Goal: Task Accomplishment & Management: Use online tool/utility

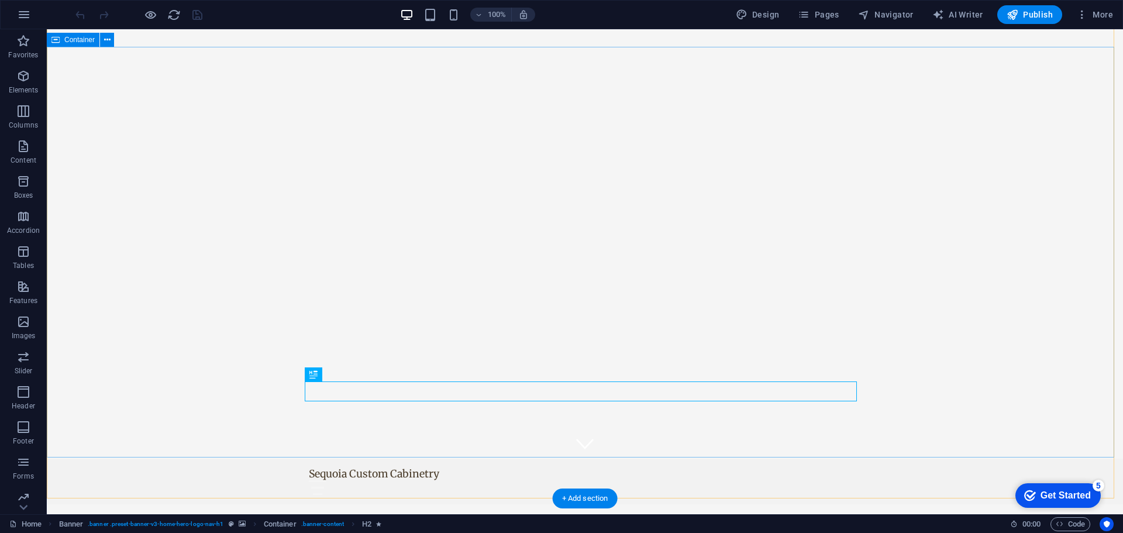
scroll to position [117, 0]
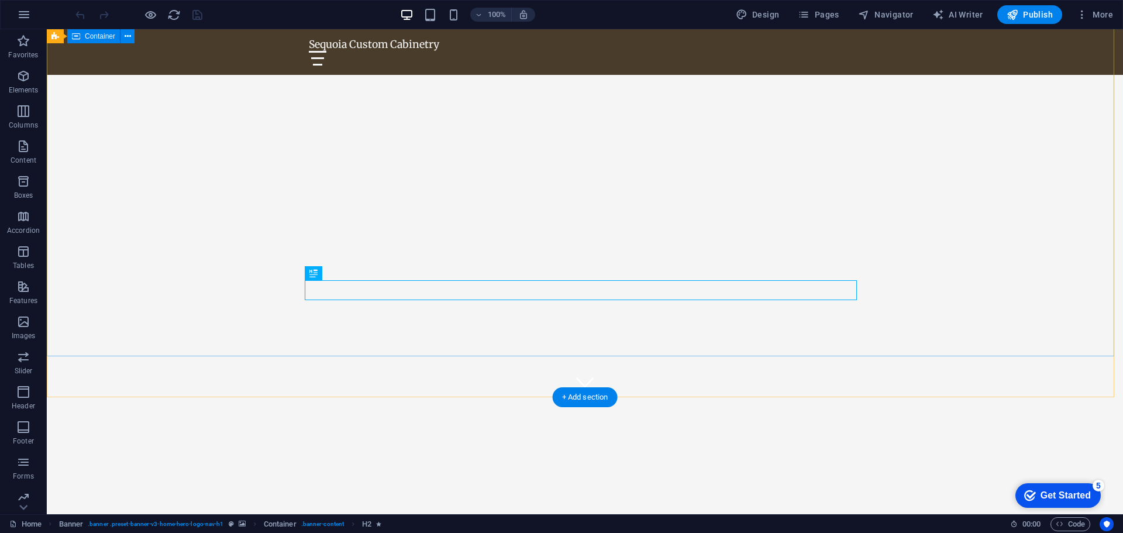
click at [278, 397] on div "Welcome to Sequoia Custom Cabinetry - Where Every Detail Matters!" at bounding box center [585, 475] width 1076 height 156
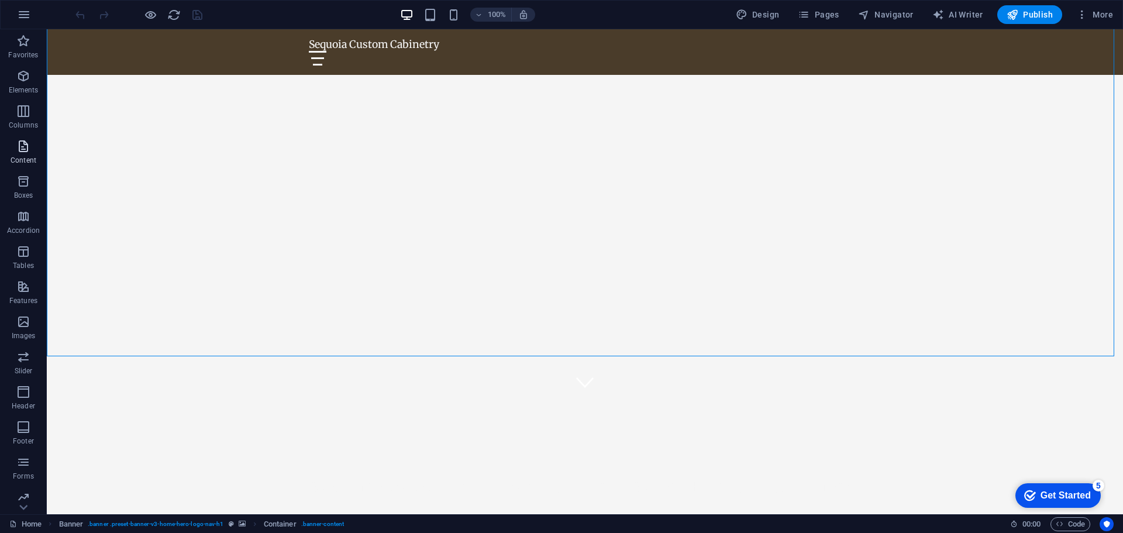
click at [21, 157] on p "Content" at bounding box center [24, 160] width 26 height 9
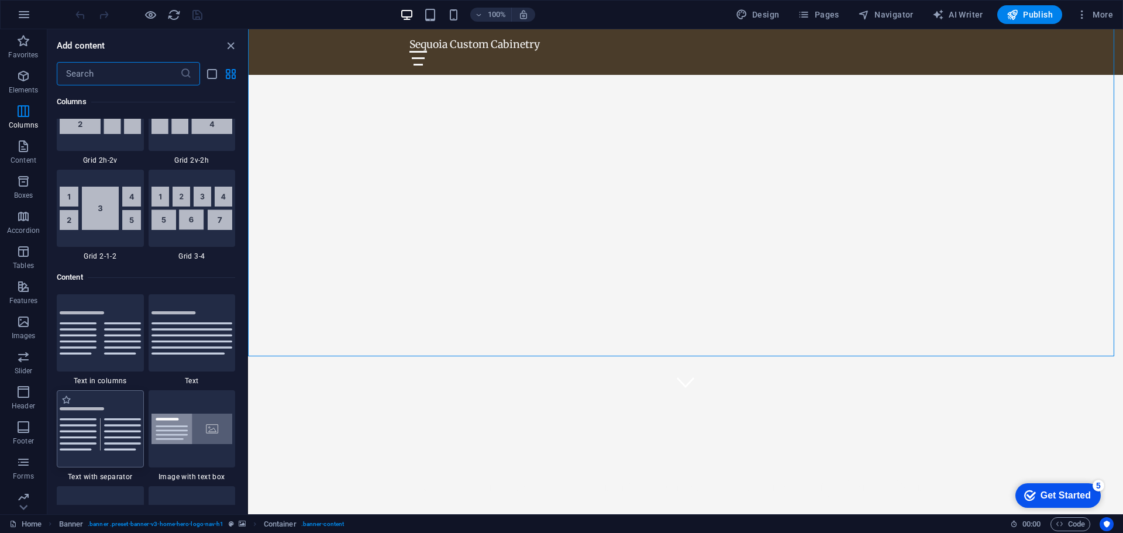
scroll to position [1520, 0]
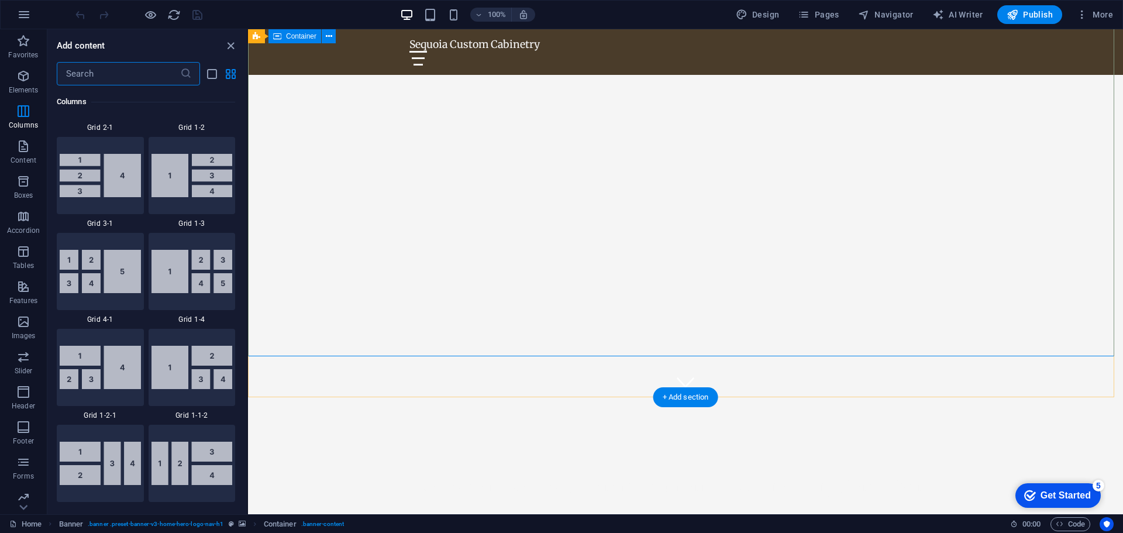
click at [436, 397] on div "Welcome to Sequoia Custom Cabinetry - Where Every Detail Matters!" at bounding box center [685, 475] width 875 height 156
click at [407, 397] on div "Welcome to Sequoia Custom Cabinetry - Where Every Detail Matters!" at bounding box center [685, 475] width 875 height 156
click at [232, 46] on icon "close panel" at bounding box center [230, 45] width 13 height 13
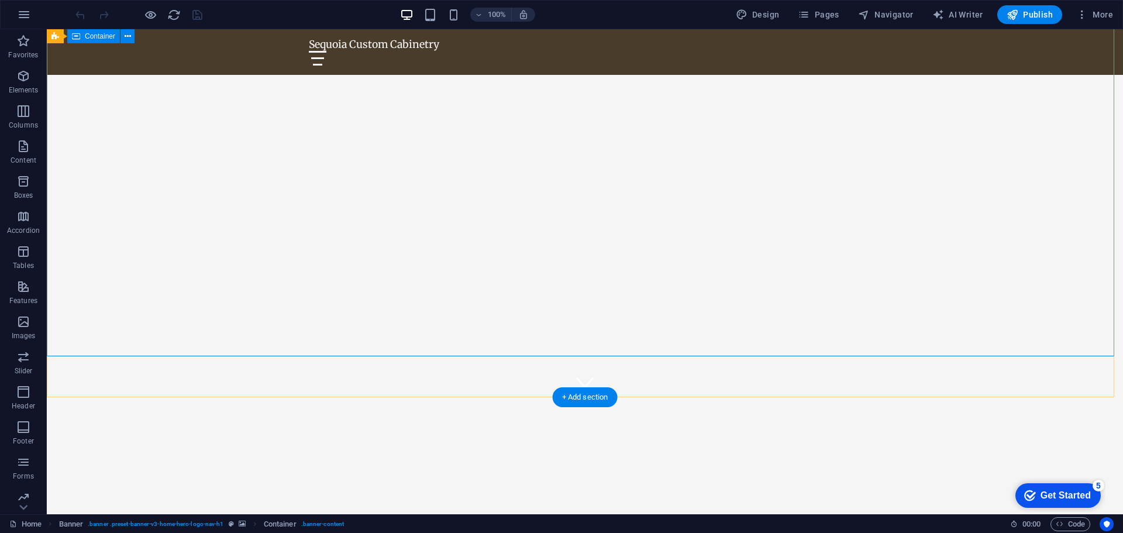
click at [337, 397] on div "Welcome to Sequoia Custom Cabinetry - Where Every Detail Matters!" at bounding box center [585, 475] width 1076 height 156
click at [18, 322] on icon "button" at bounding box center [23, 322] width 14 height 14
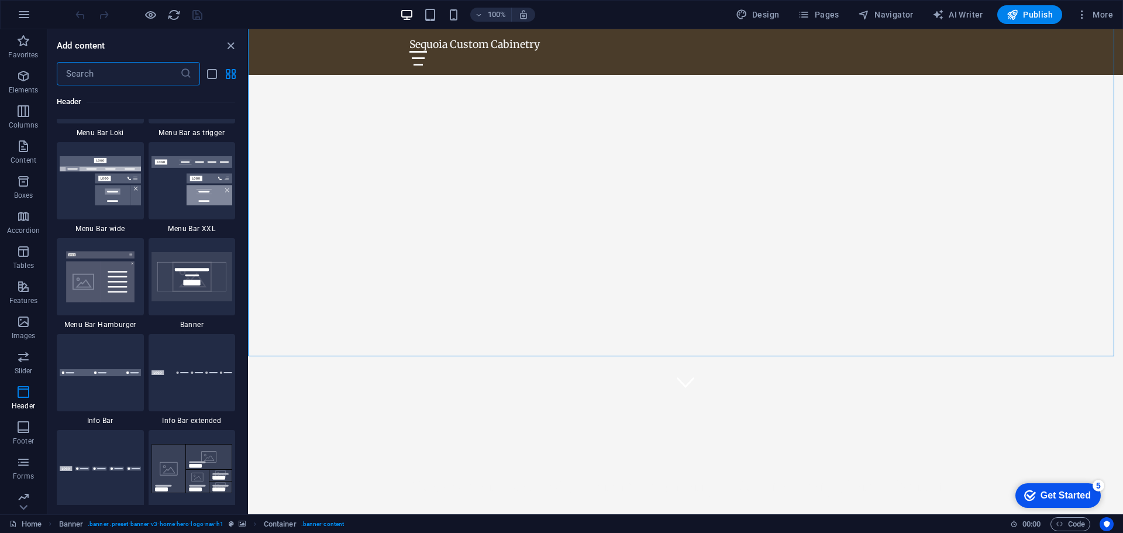
scroll to position [7394, 0]
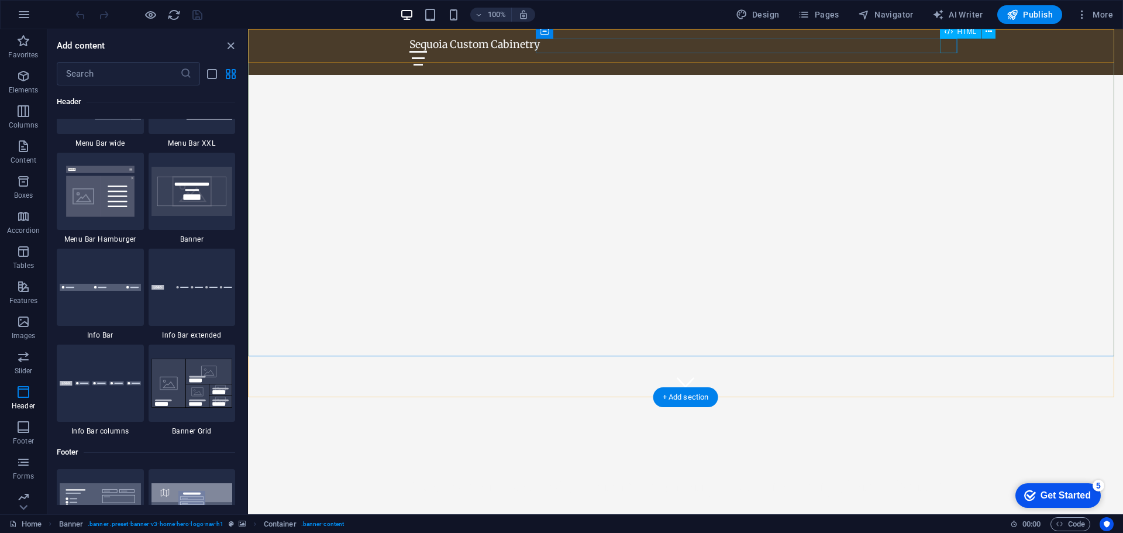
click at [943, 51] on div at bounding box center [685, 58] width 552 height 15
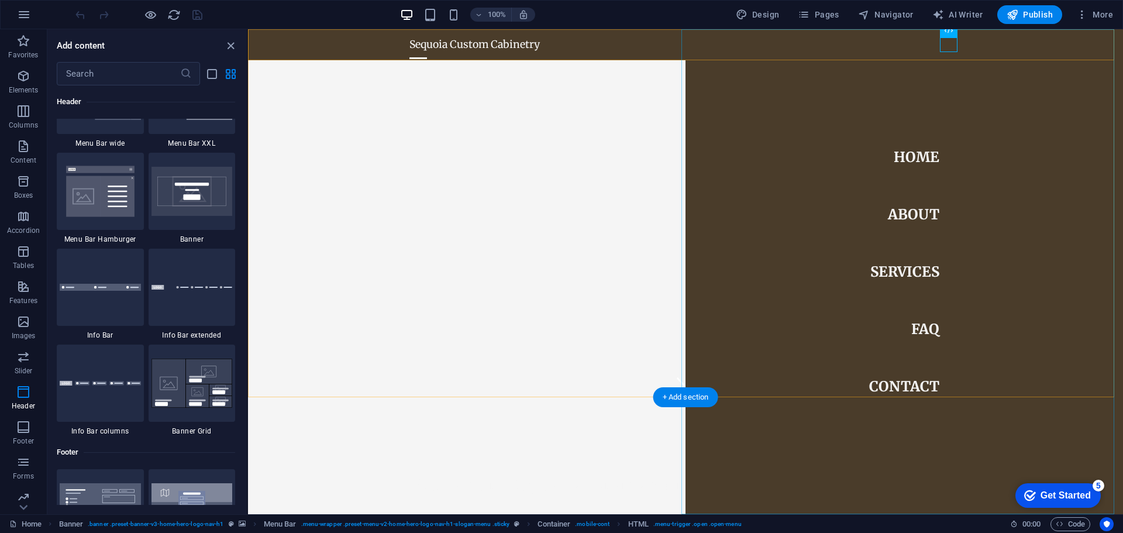
click at [899, 270] on nav "Home About Services FAQ Contact" at bounding box center [905, 271] width 438 height 485
click at [910, 218] on nav "Home About Services FAQ Contact" at bounding box center [905, 271] width 438 height 485
click at [427, 51] on div at bounding box center [418, 58] width 18 height 15
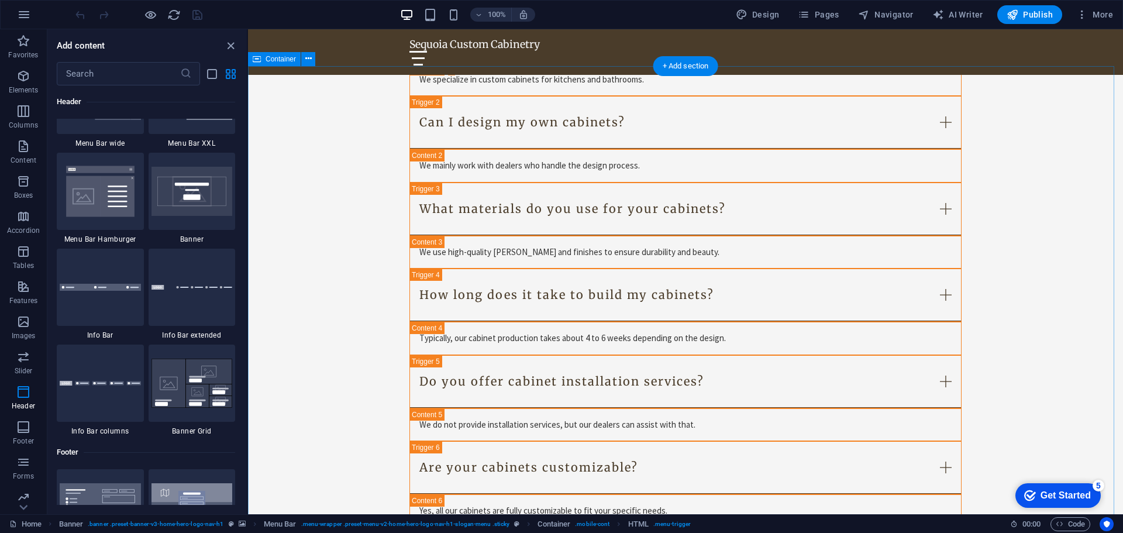
scroll to position [2691, 0]
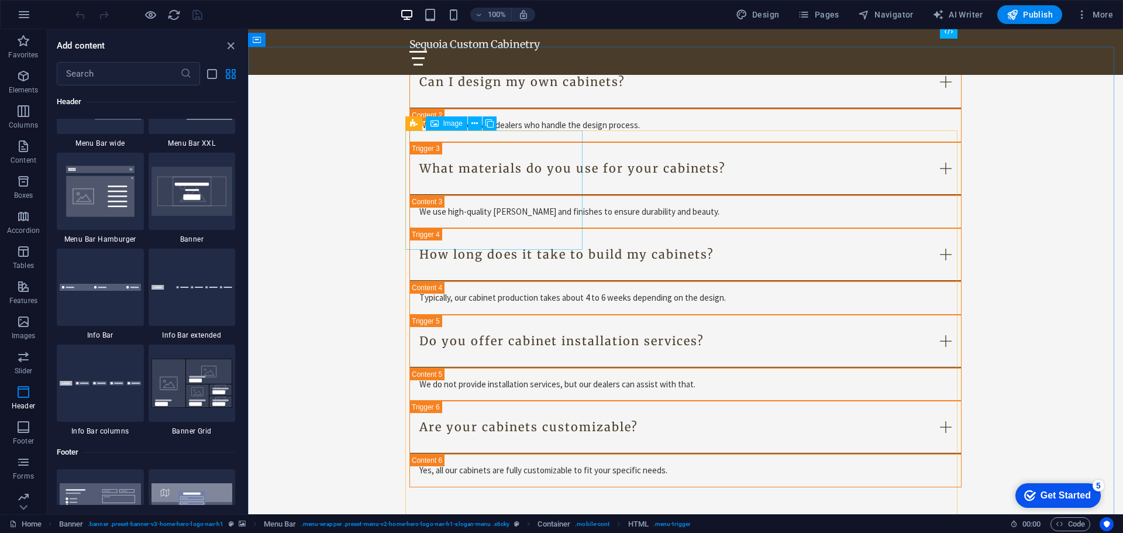
click at [444, 122] on span "Image" at bounding box center [452, 123] width 19 height 7
click at [448, 123] on span "Image" at bounding box center [452, 123] width 19 height 7
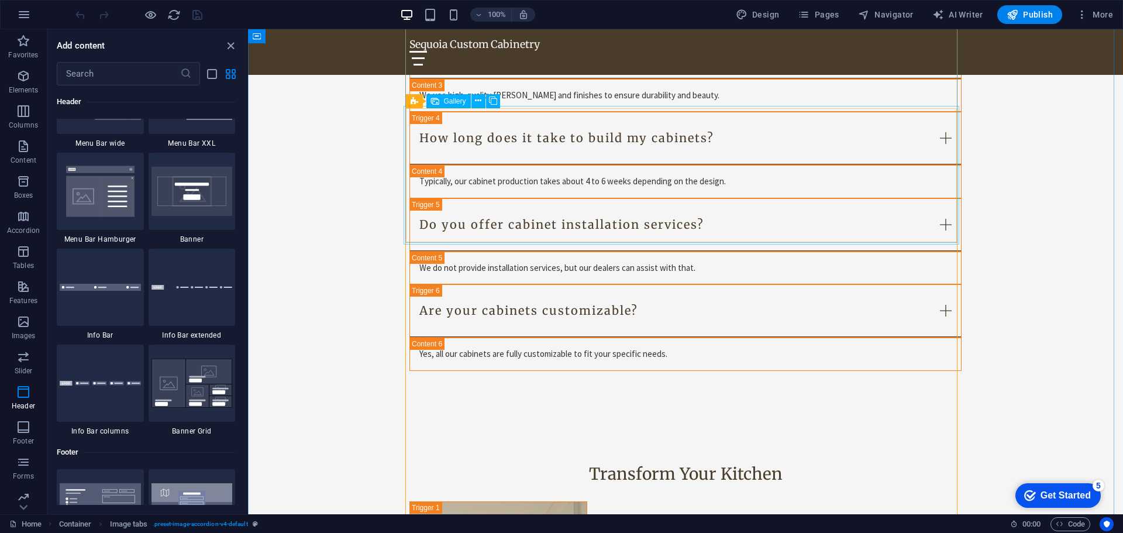
scroll to position [2632, 0]
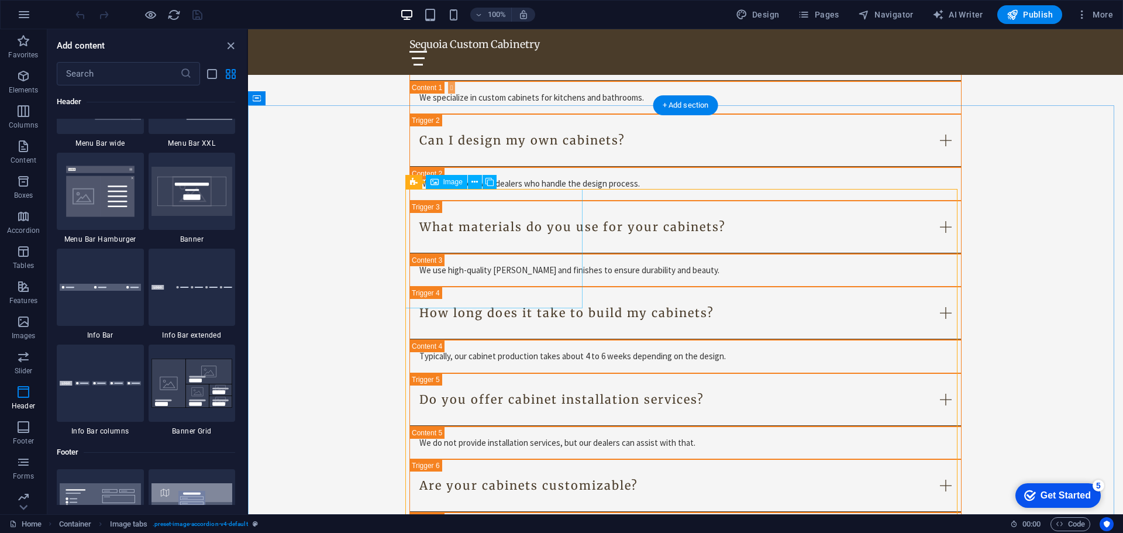
click at [474, 182] on icon at bounding box center [474, 182] width 6 height 12
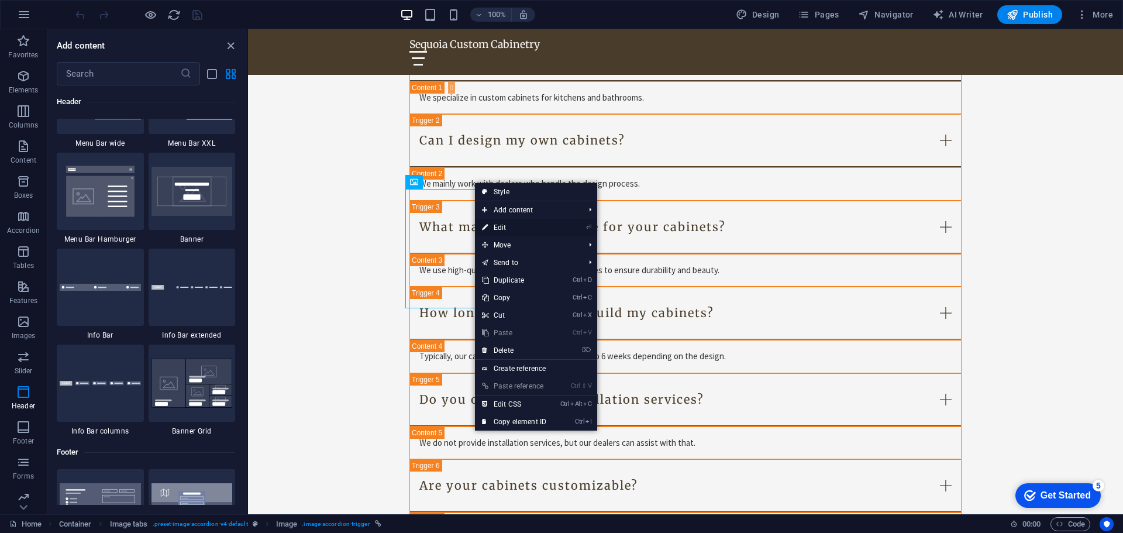
click at [517, 226] on link "⏎ Edit" at bounding box center [514, 228] width 78 height 18
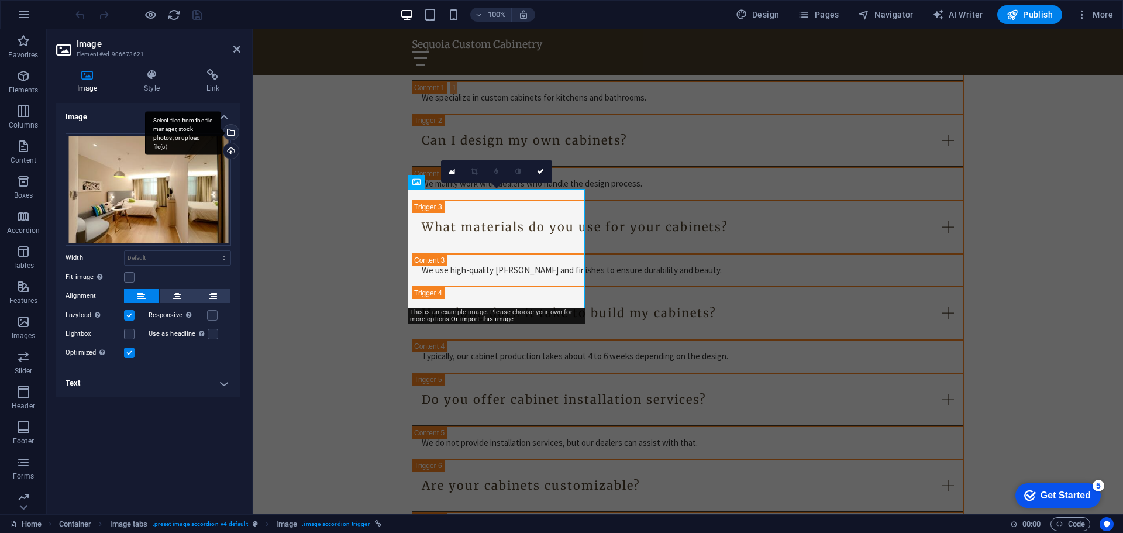
click at [221, 133] on div "Select files from the file manager, stock photos, or upload file(s)" at bounding box center [183, 133] width 76 height 44
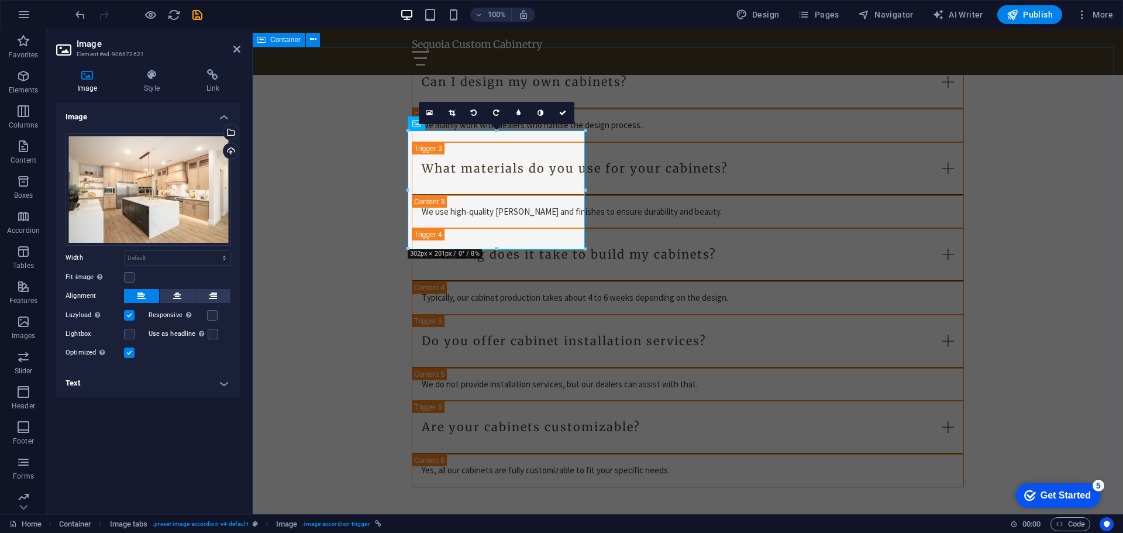
scroll to position [2749, 0]
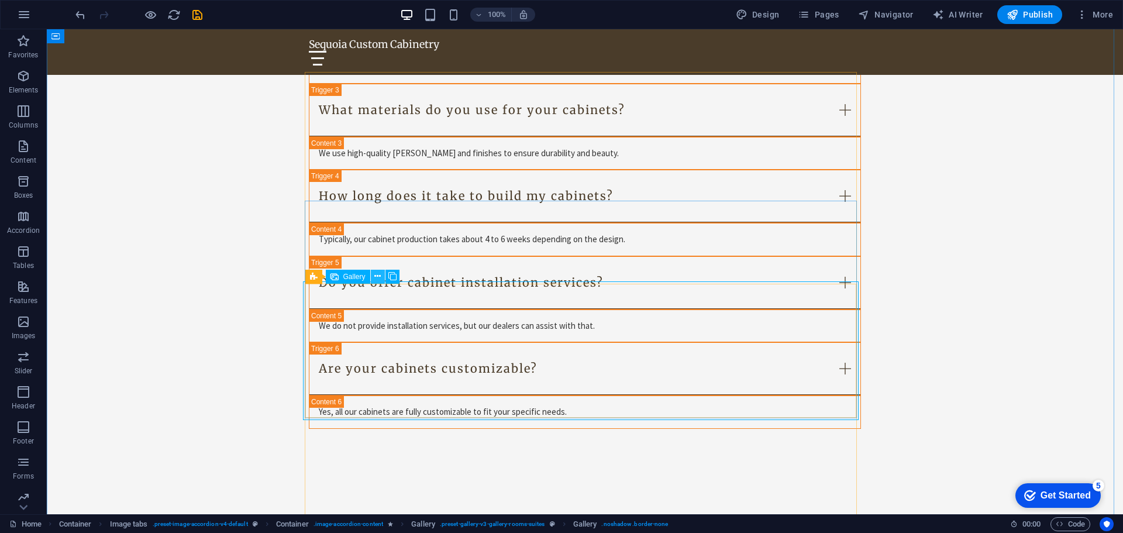
click at [380, 277] on icon at bounding box center [377, 276] width 6 height 12
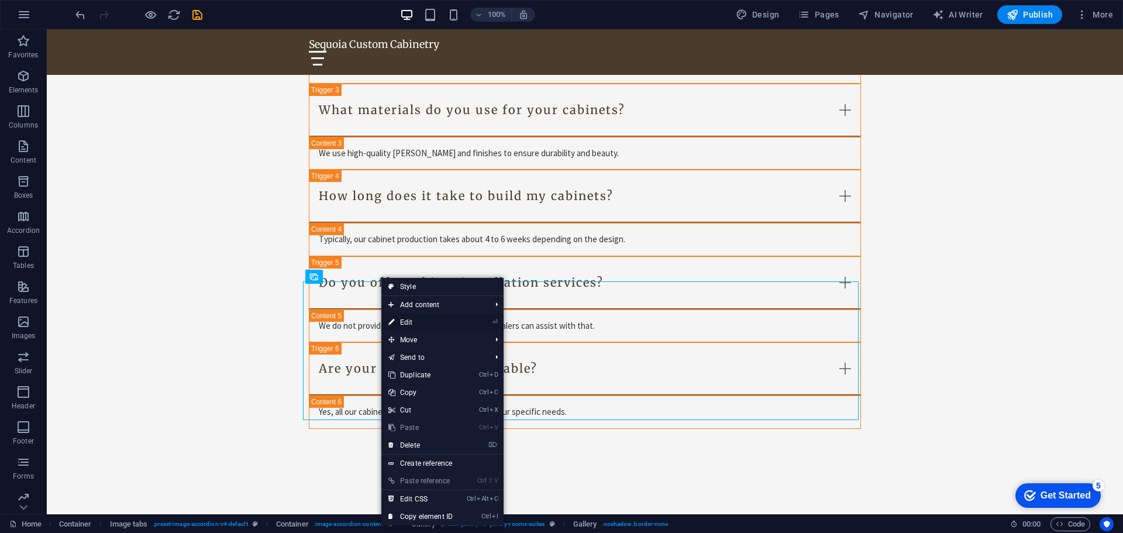
click at [429, 319] on link "⏎ Edit" at bounding box center [420, 323] width 78 height 18
select select "4"
select select "px"
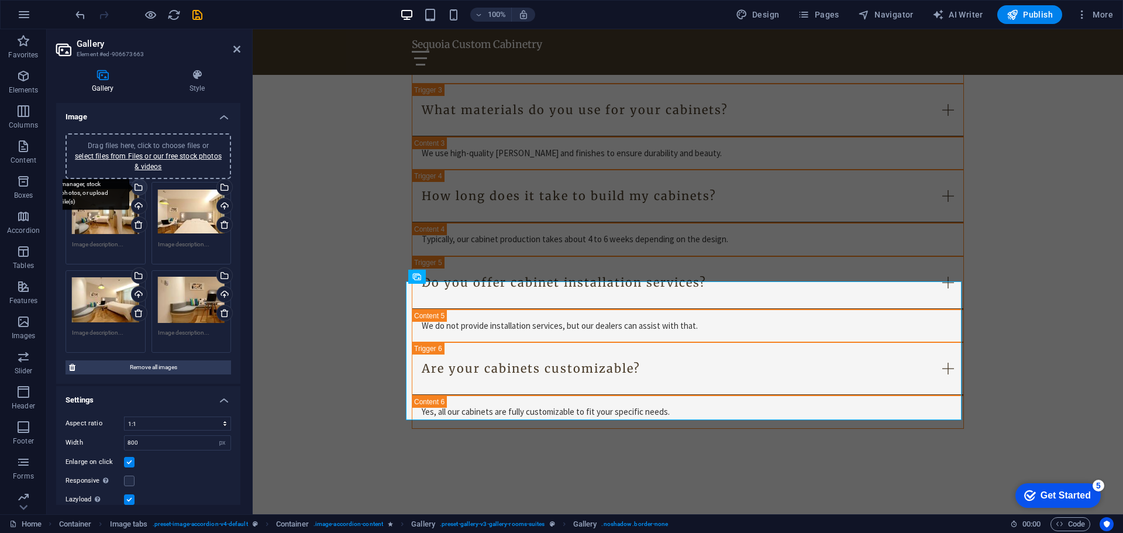
click at [138, 188] on div "Select files from the file manager, stock photos, or upload file(s)" at bounding box center [138, 189] width 18 height 18
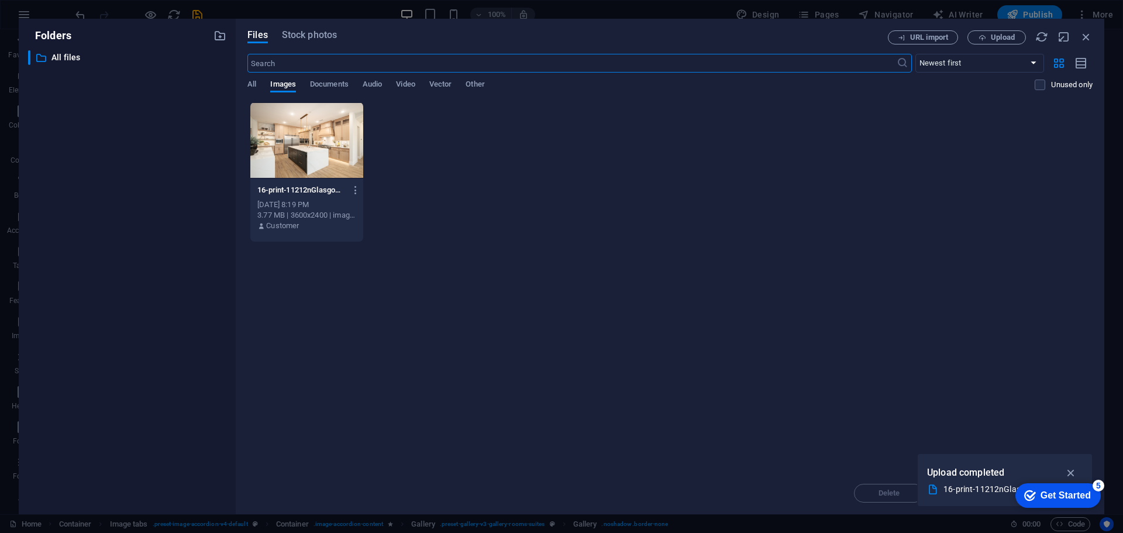
click at [322, 150] on div at bounding box center [306, 140] width 113 height 76
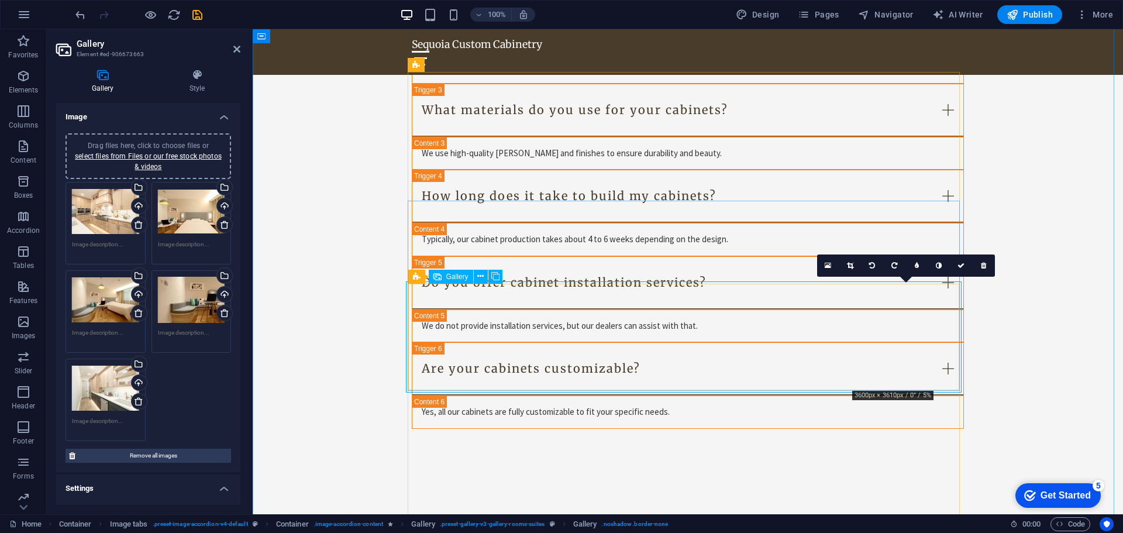
drag, startPoint x: 904, startPoint y: 342, endPoint x: 893, endPoint y: 337, distance: 12.1
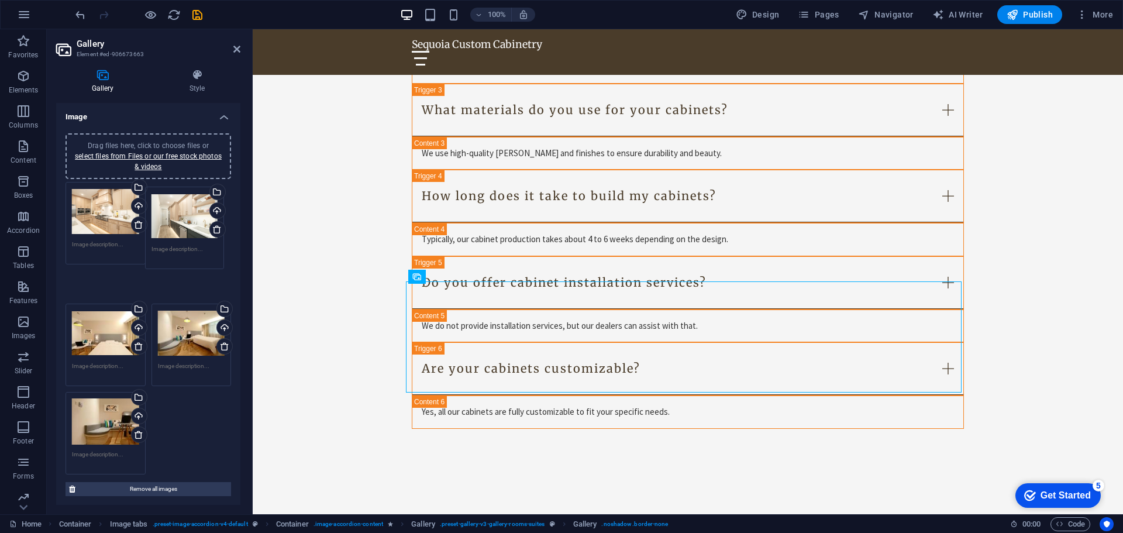
drag, startPoint x: 98, startPoint y: 389, endPoint x: 180, endPoint y: 218, distance: 189.7
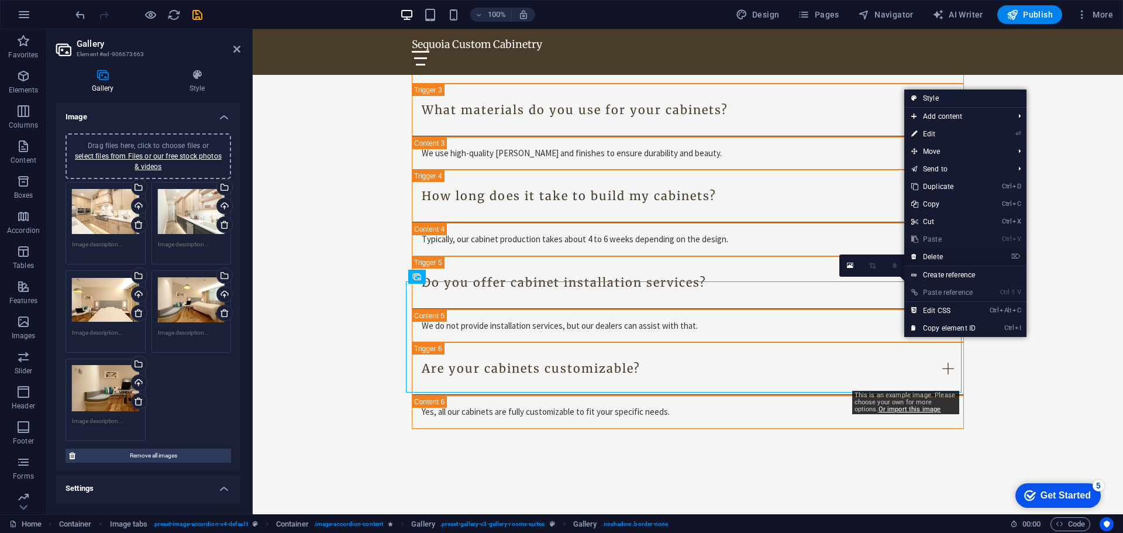
click at [952, 256] on link "⌦ Delete" at bounding box center [943, 257] width 78 height 18
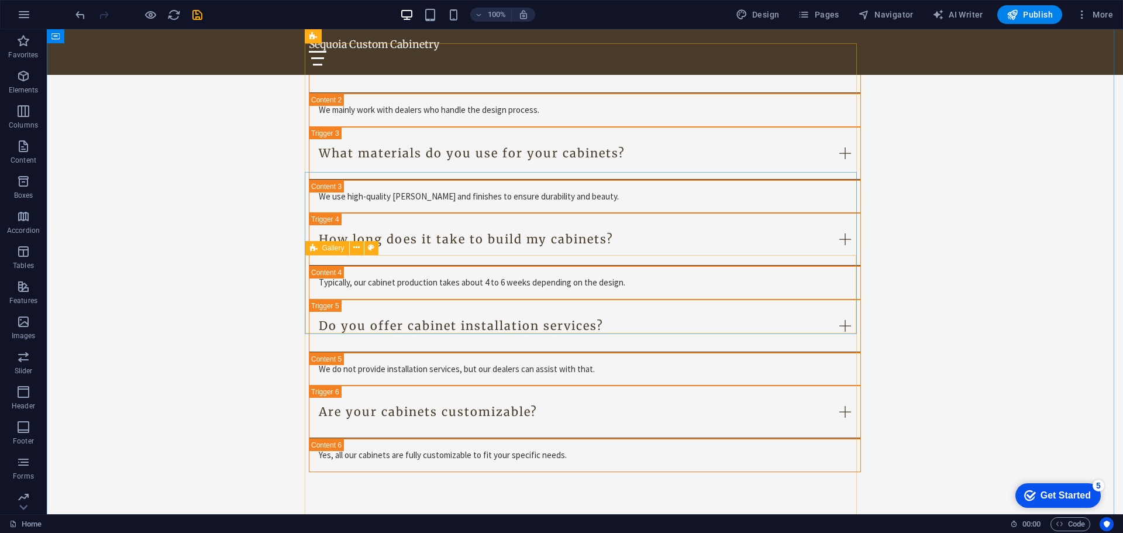
scroll to position [2691, 0]
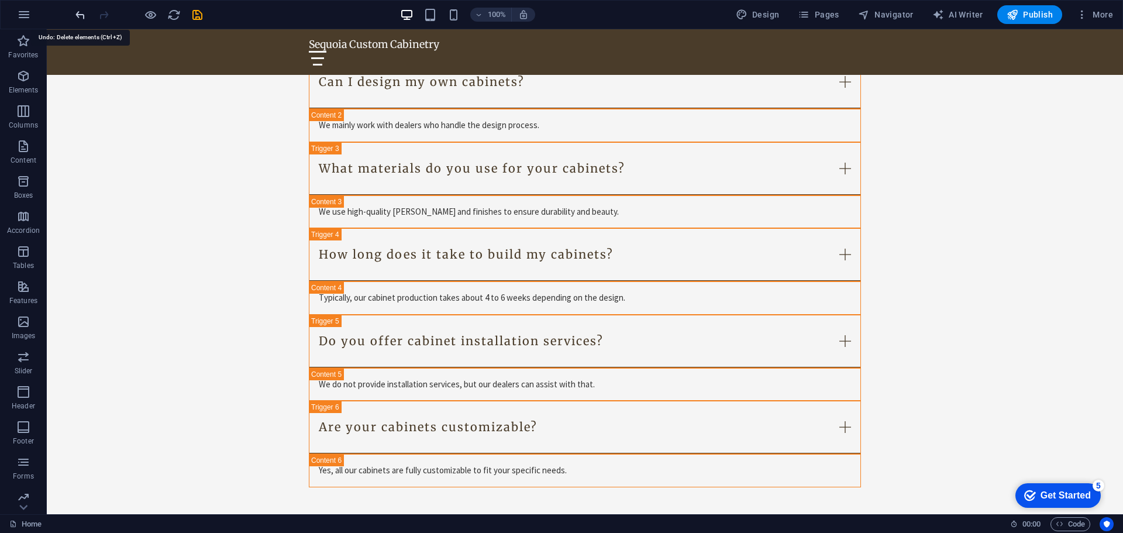
click at [272, 262] on icon "undo" at bounding box center [538, 268] width 532 height 13
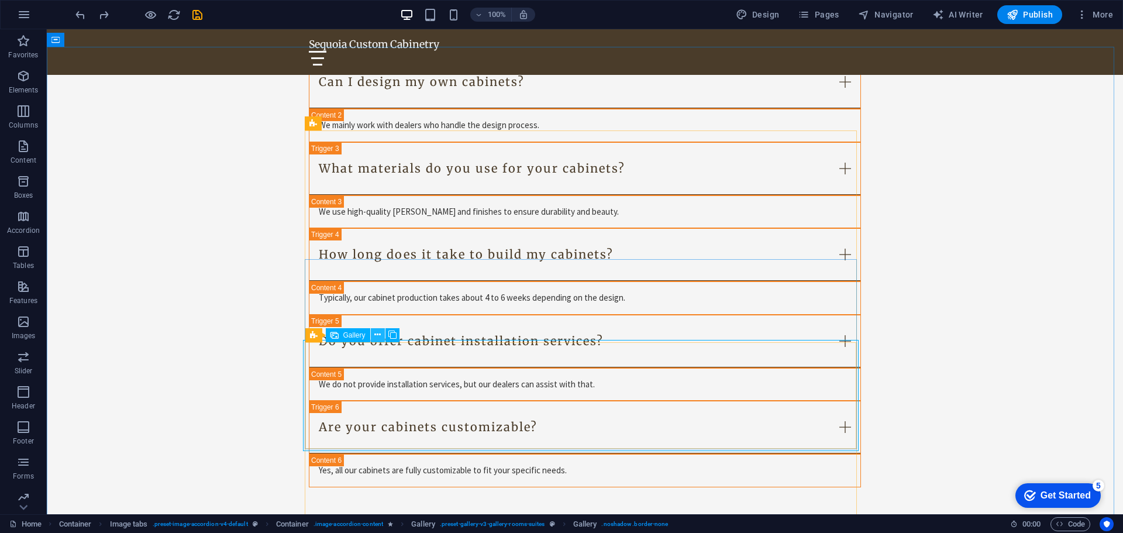
click at [374, 338] on icon at bounding box center [377, 335] width 6 height 12
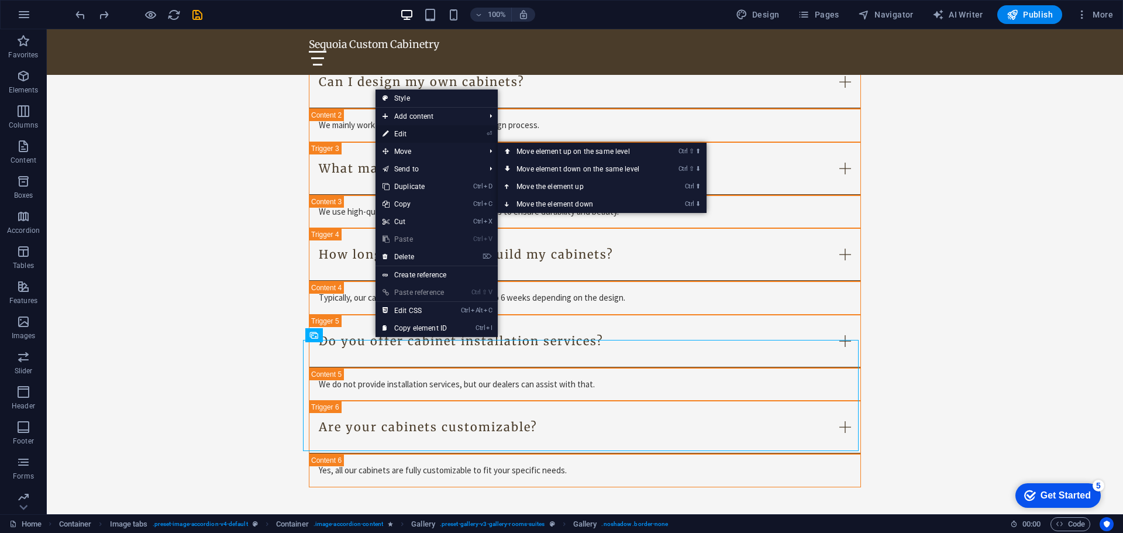
click at [414, 139] on link "⏎ Edit" at bounding box center [415, 134] width 78 height 18
select select "4"
select select "px"
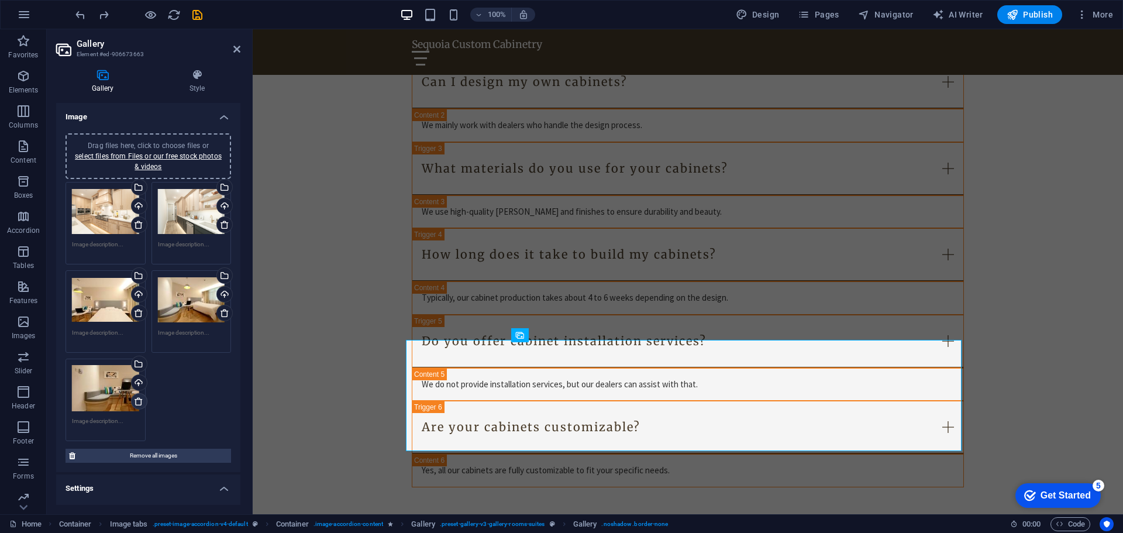
click at [136, 400] on icon at bounding box center [138, 401] width 9 height 9
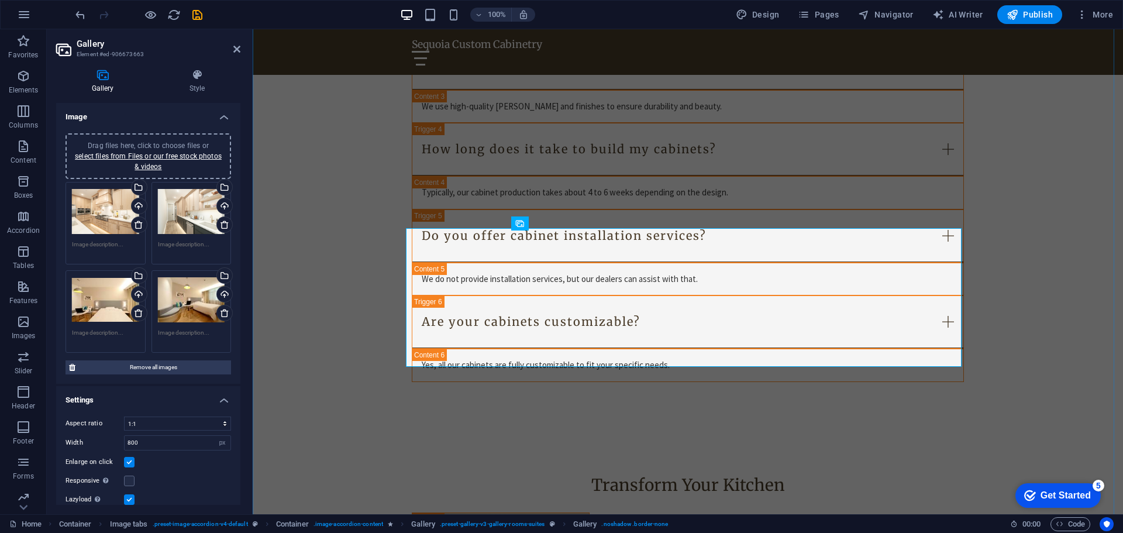
scroll to position [2808, 0]
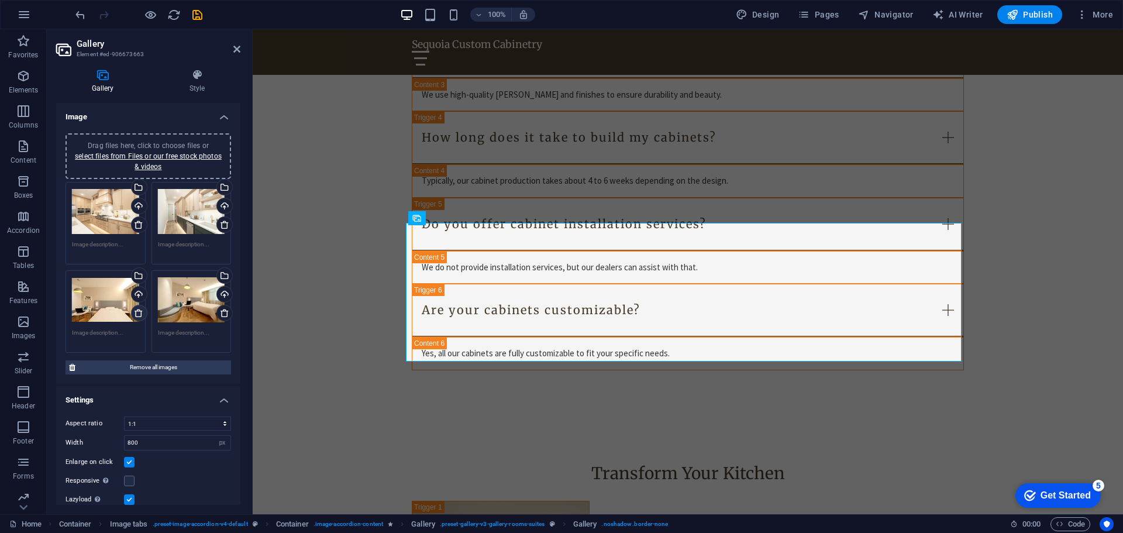
click at [140, 314] on icon at bounding box center [138, 312] width 9 height 9
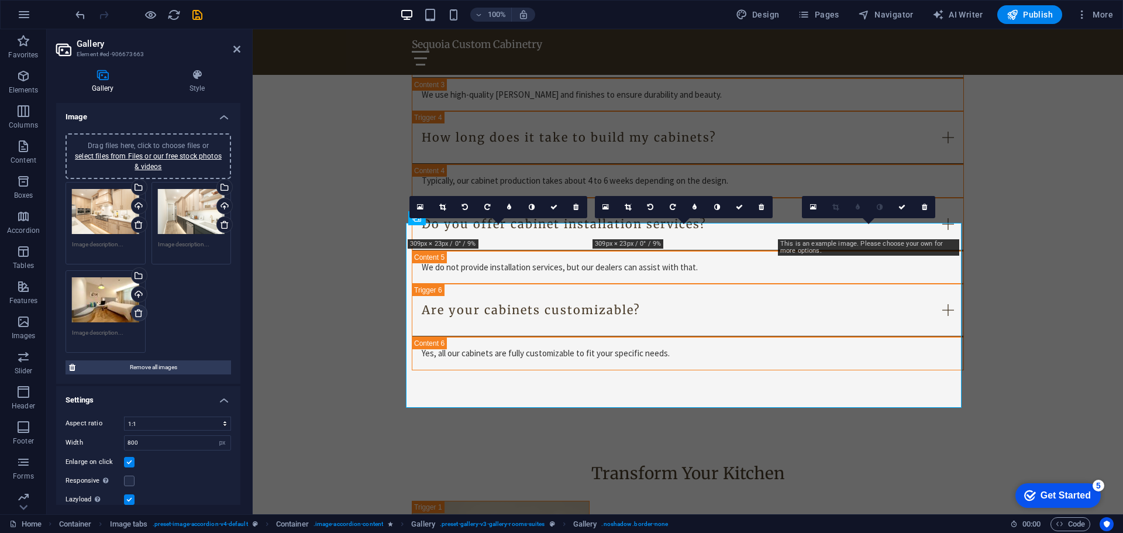
click at [140, 314] on icon at bounding box center [138, 312] width 9 height 9
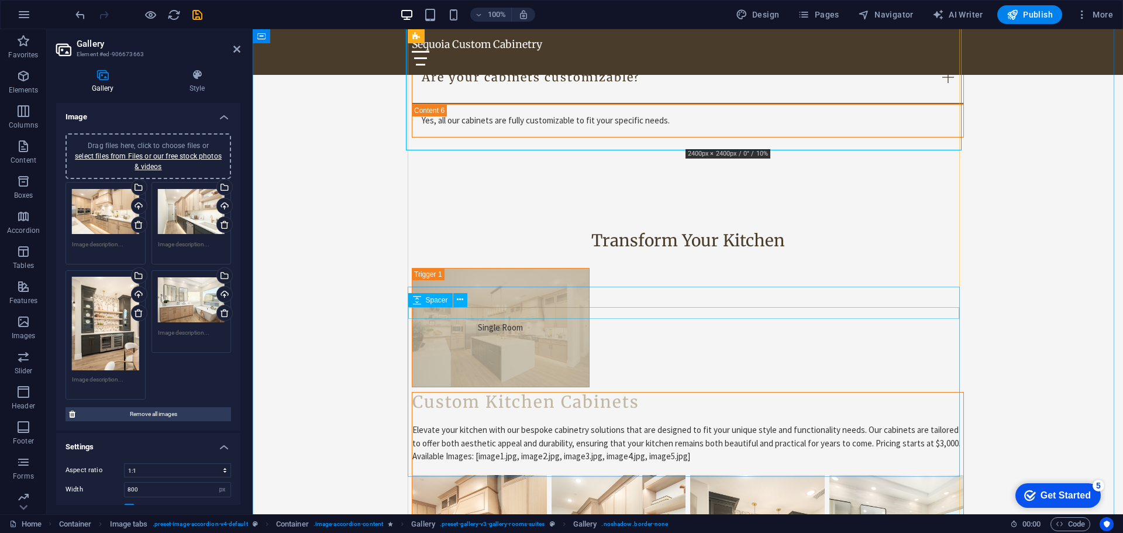
scroll to position [3042, 0]
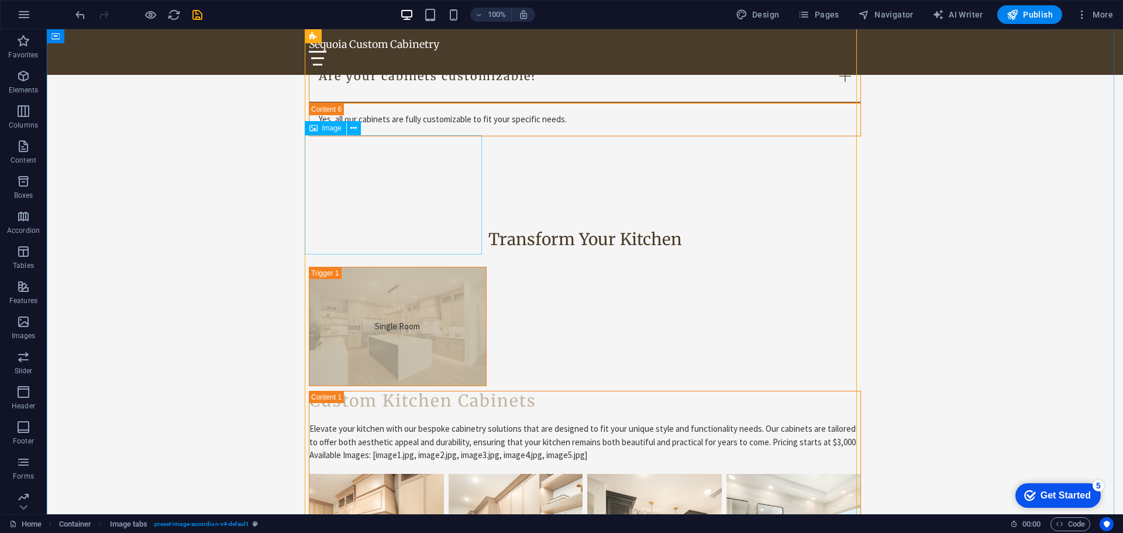
click at [355, 132] on icon at bounding box center [353, 128] width 6 height 12
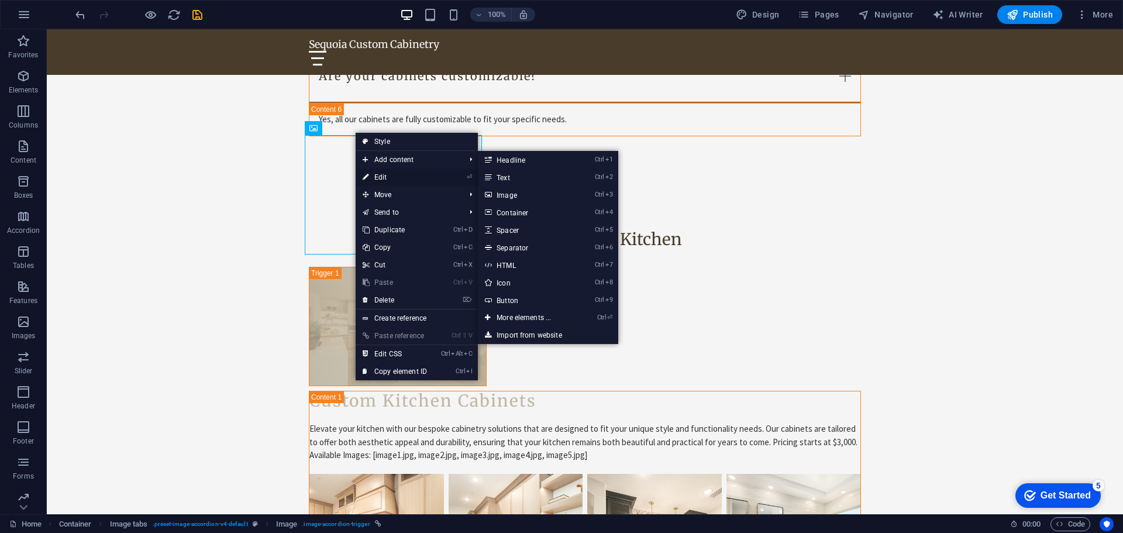
click at [389, 174] on link "⏎ Edit" at bounding box center [395, 177] width 78 height 18
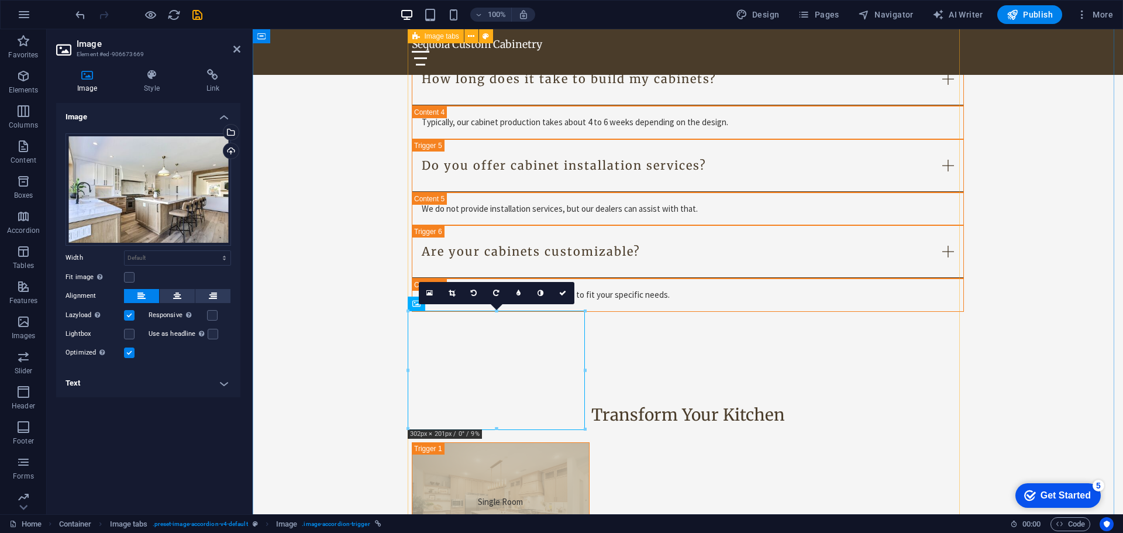
scroll to position [2808, 0]
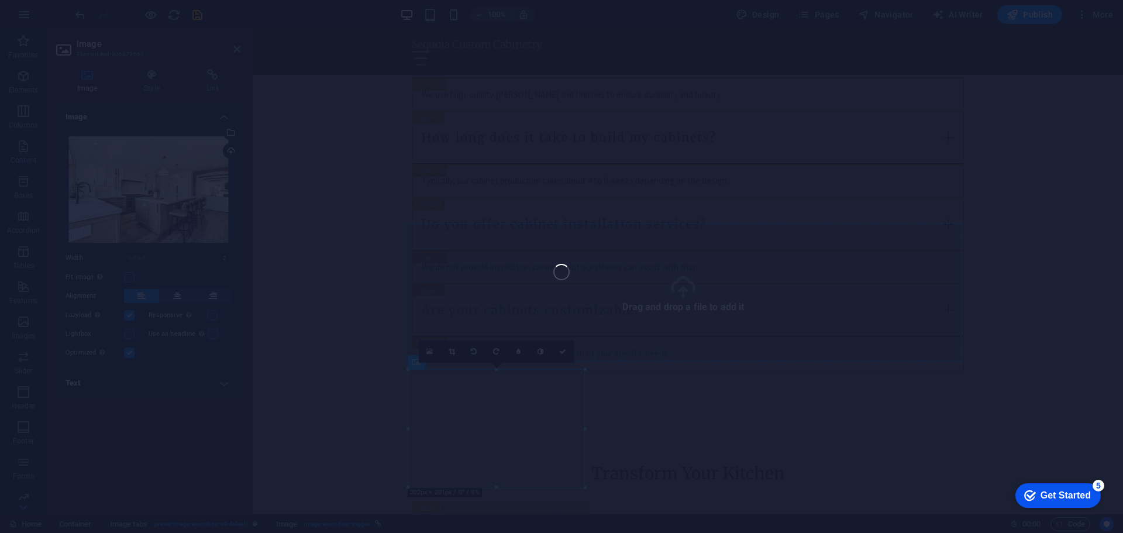
select select "4"
select select "px"
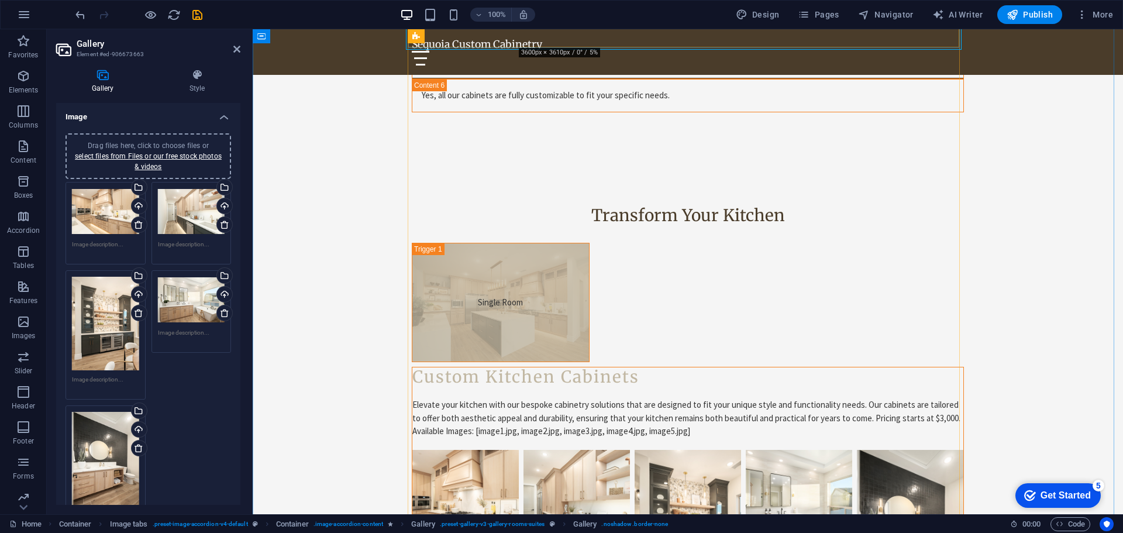
scroll to position [3100, 0]
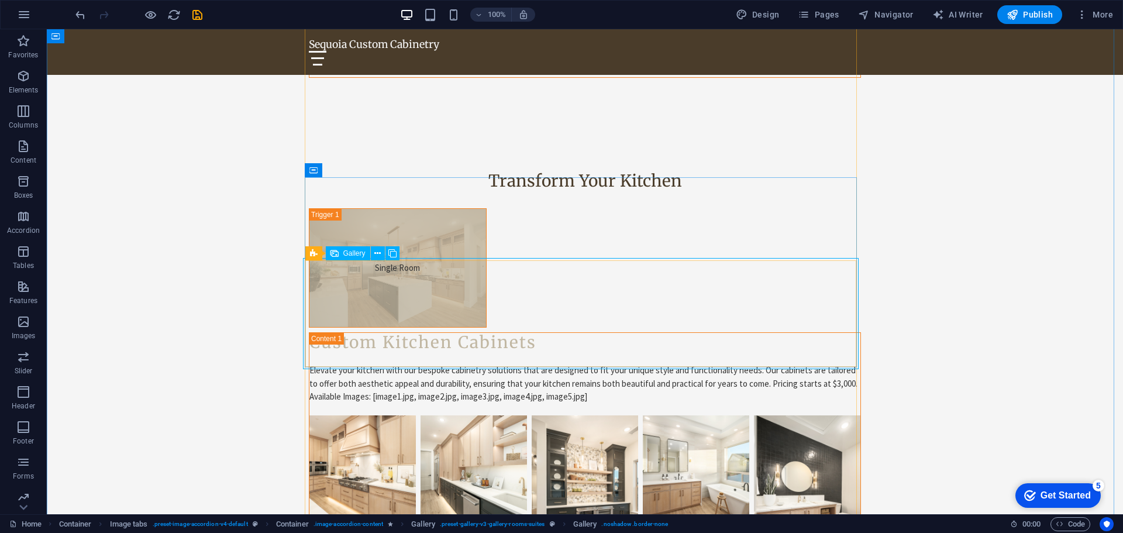
click at [381, 252] on icon at bounding box center [377, 253] width 6 height 12
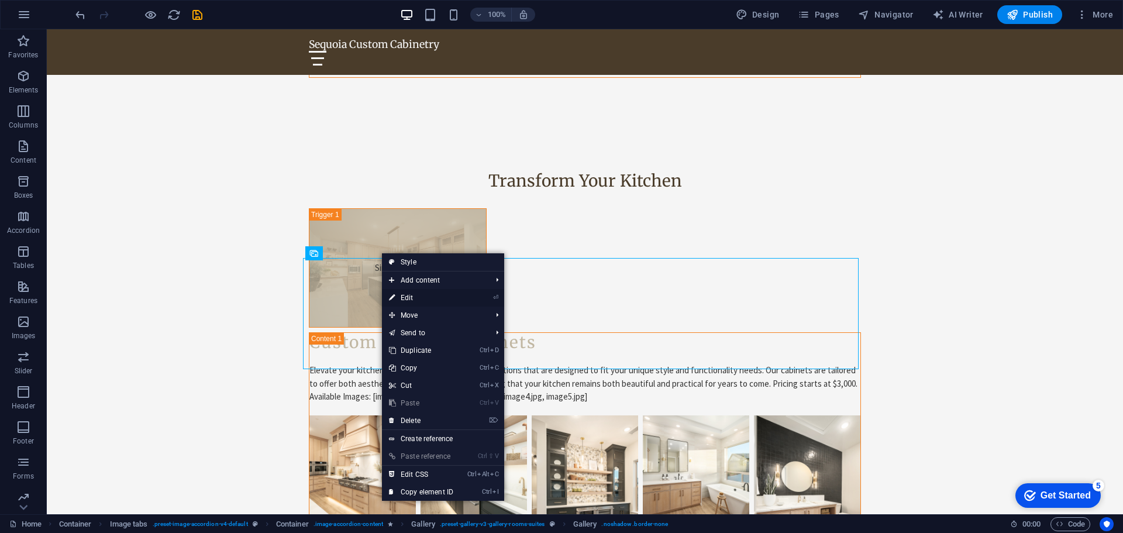
click at [412, 292] on link "⏎ Edit" at bounding box center [421, 298] width 78 height 18
select select "4"
select select "px"
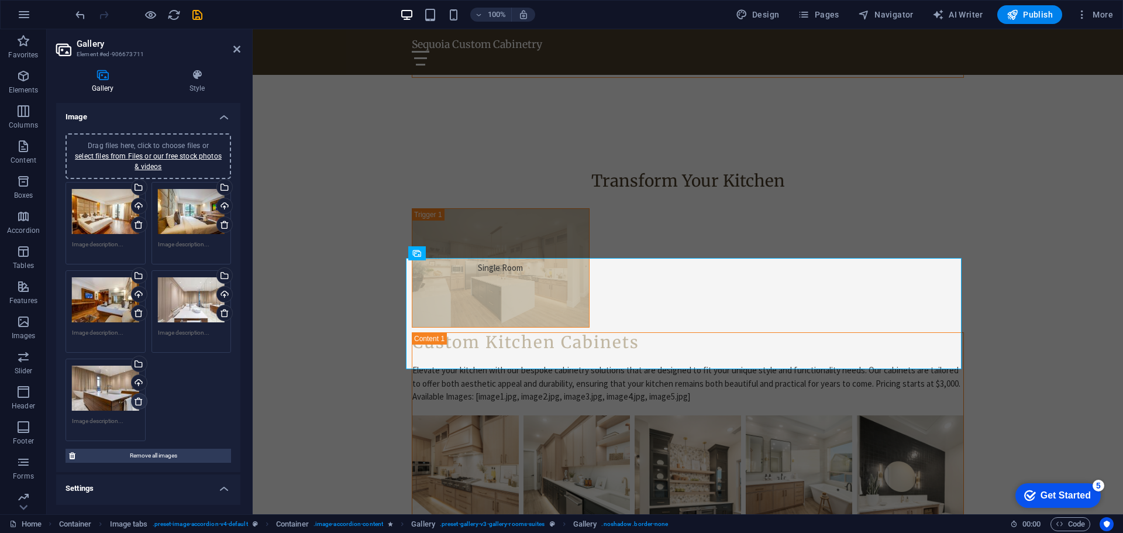
click at [137, 397] on icon at bounding box center [138, 401] width 9 height 9
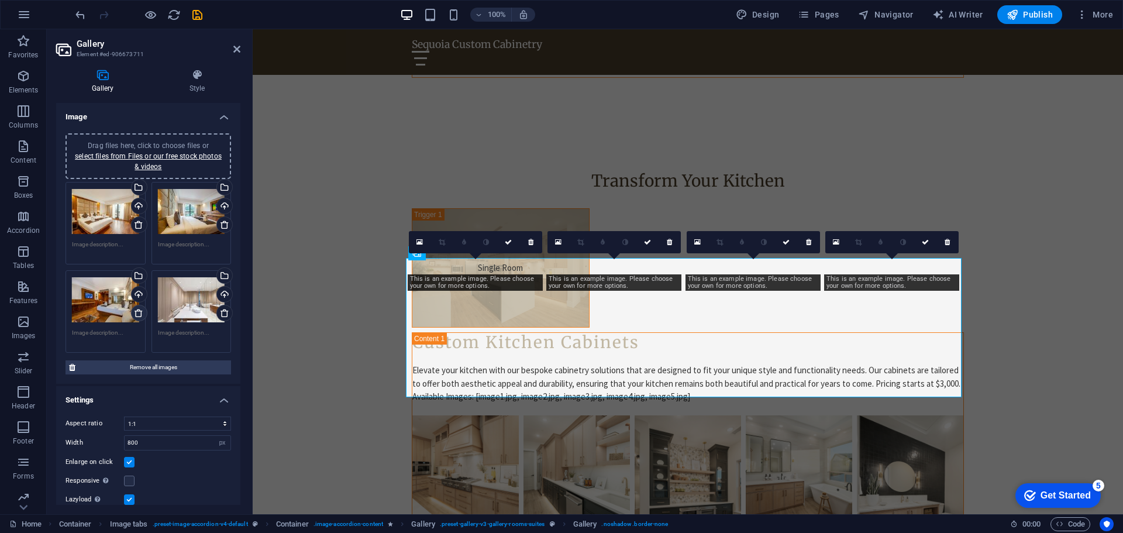
click at [139, 316] on icon at bounding box center [138, 312] width 9 height 9
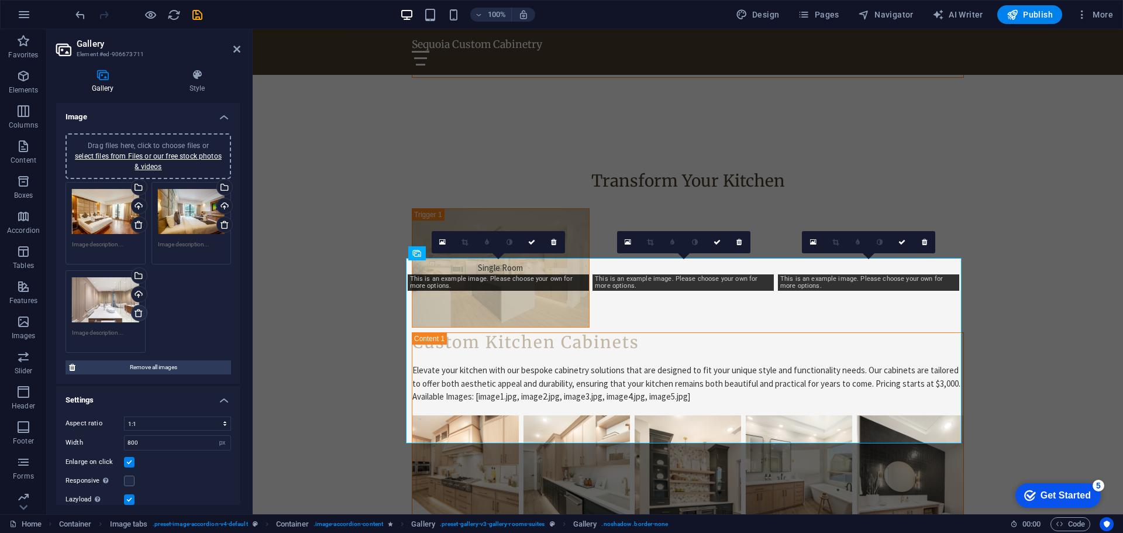
click at [139, 316] on icon at bounding box center [138, 312] width 9 height 9
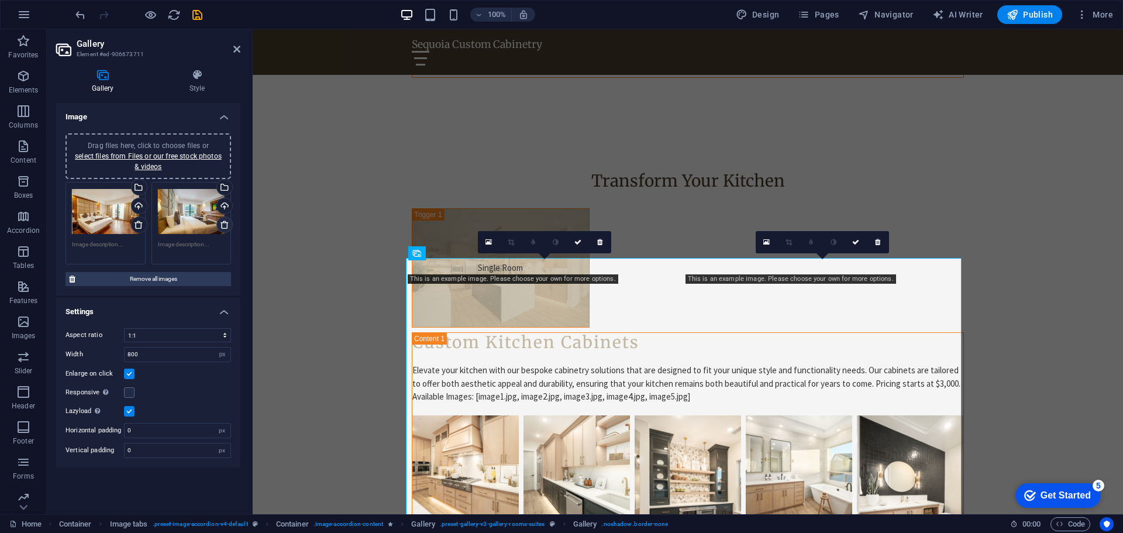
click at [225, 229] on icon at bounding box center [224, 224] width 9 height 9
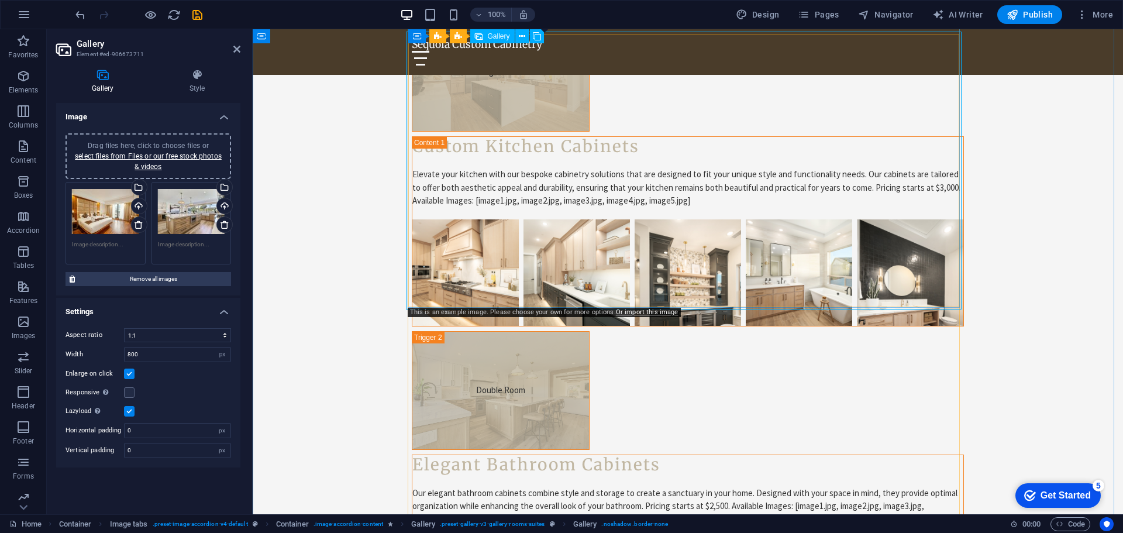
scroll to position [3276, 0]
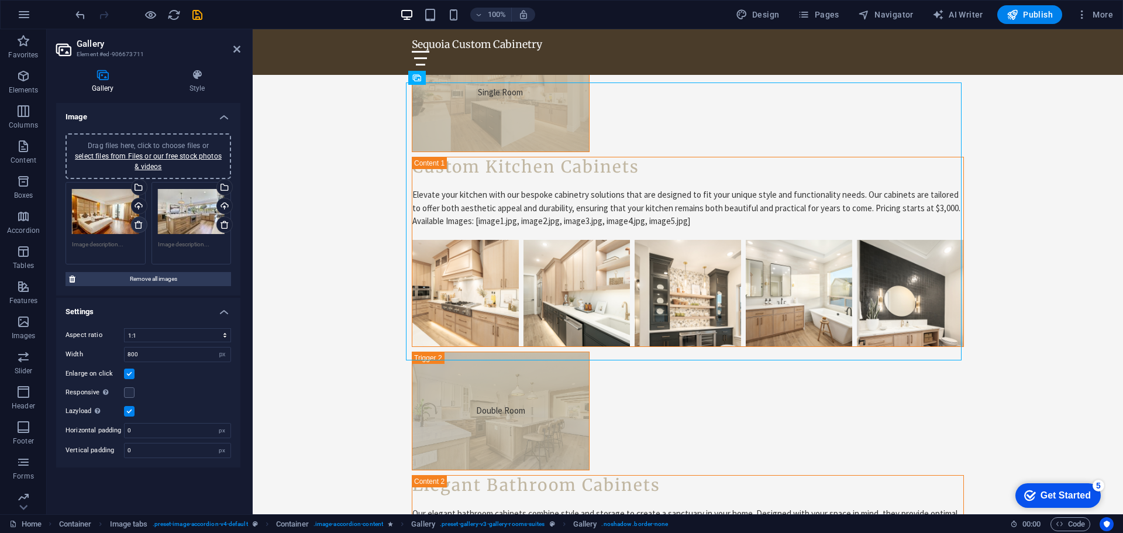
click at [140, 224] on icon at bounding box center [138, 224] width 9 height 9
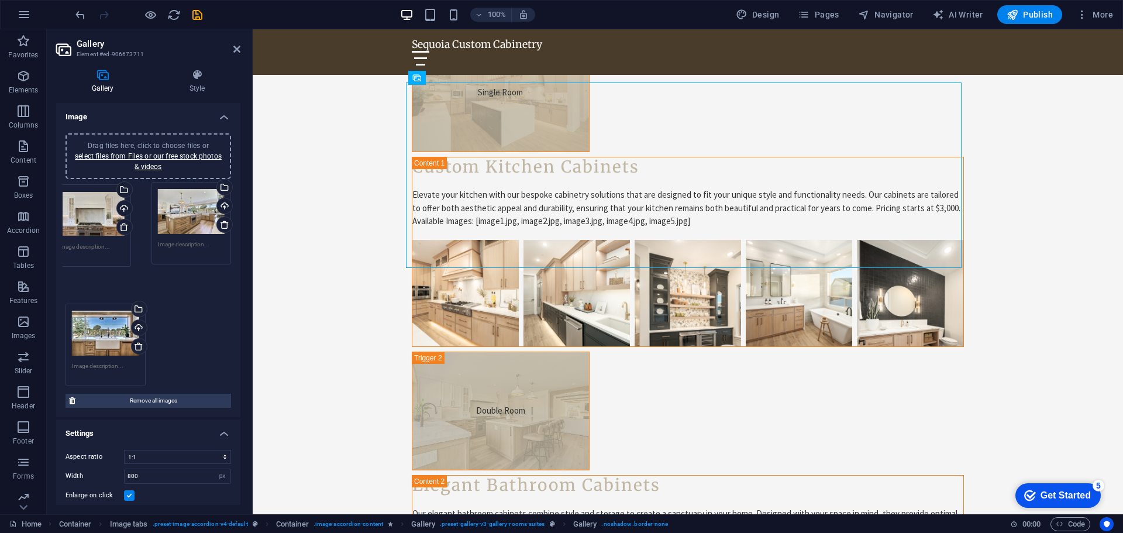
drag, startPoint x: 102, startPoint y: 303, endPoint x: 90, endPoint y: 217, distance: 87.0
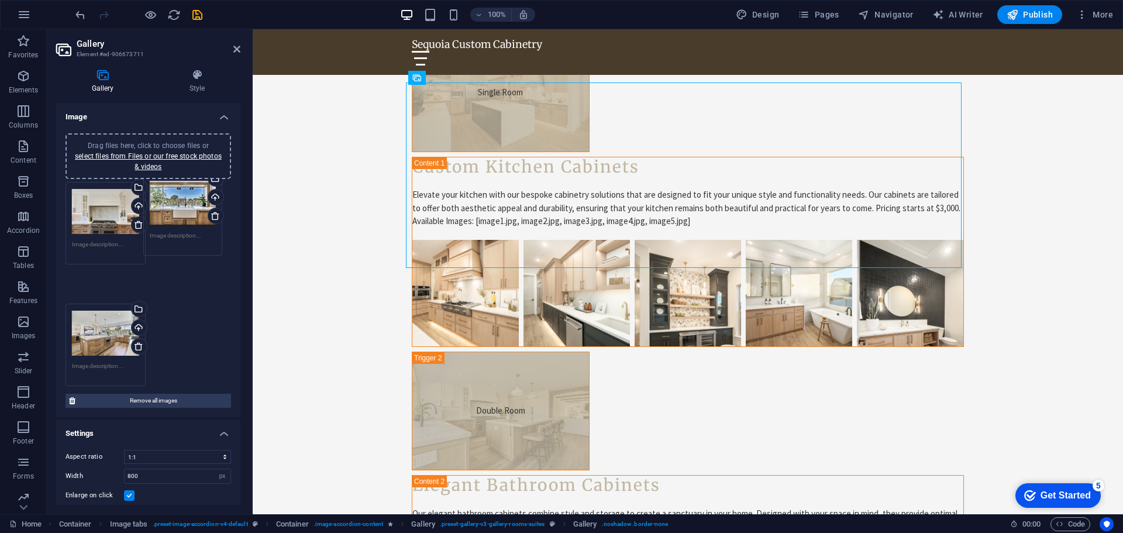
drag, startPoint x: 102, startPoint y: 312, endPoint x: 180, endPoint y: 215, distance: 124.4
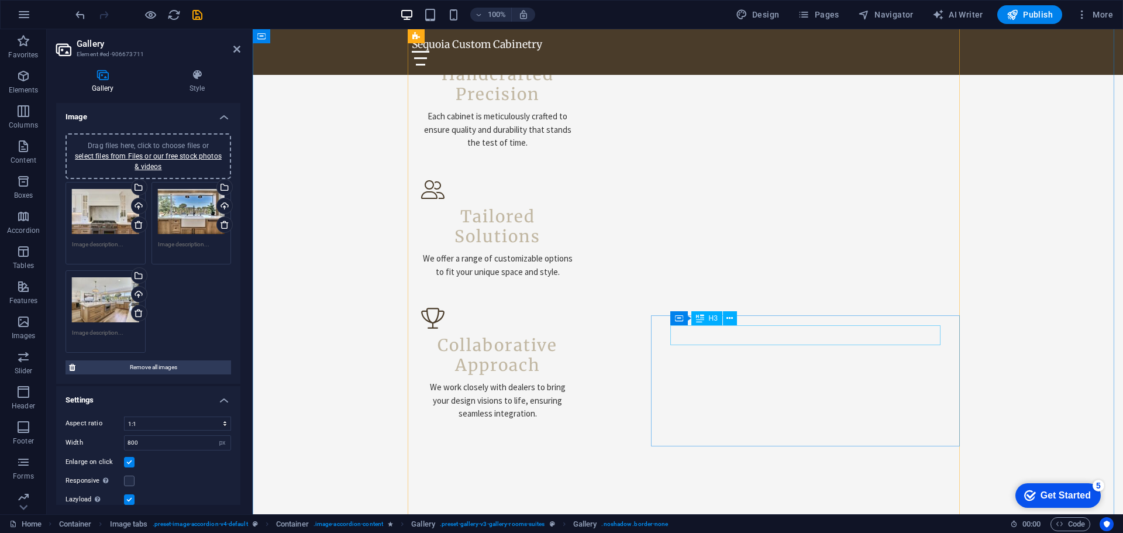
scroll to position [877, 0]
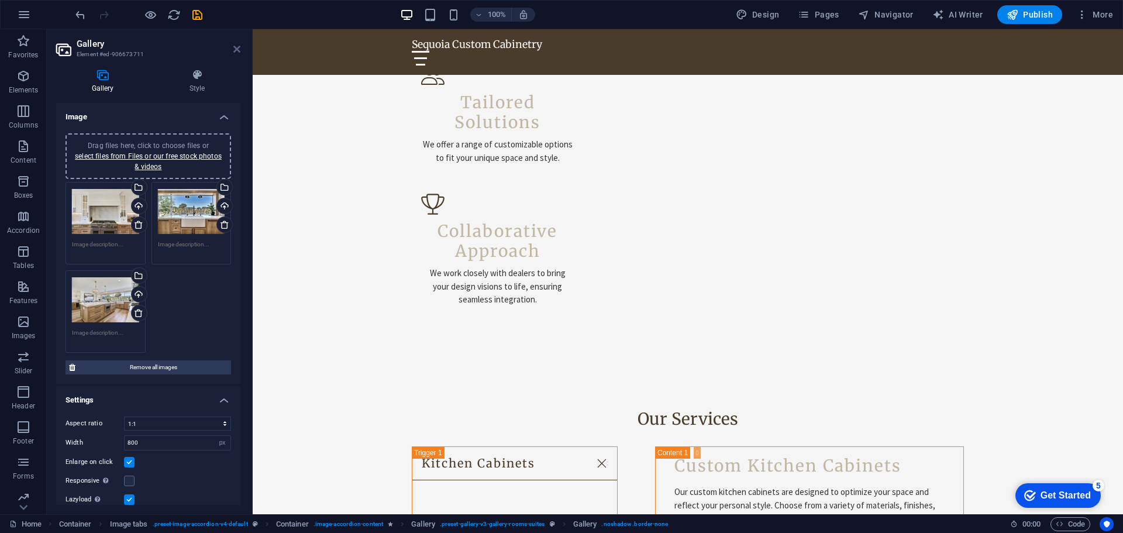
click at [235, 51] on icon at bounding box center [236, 48] width 7 height 9
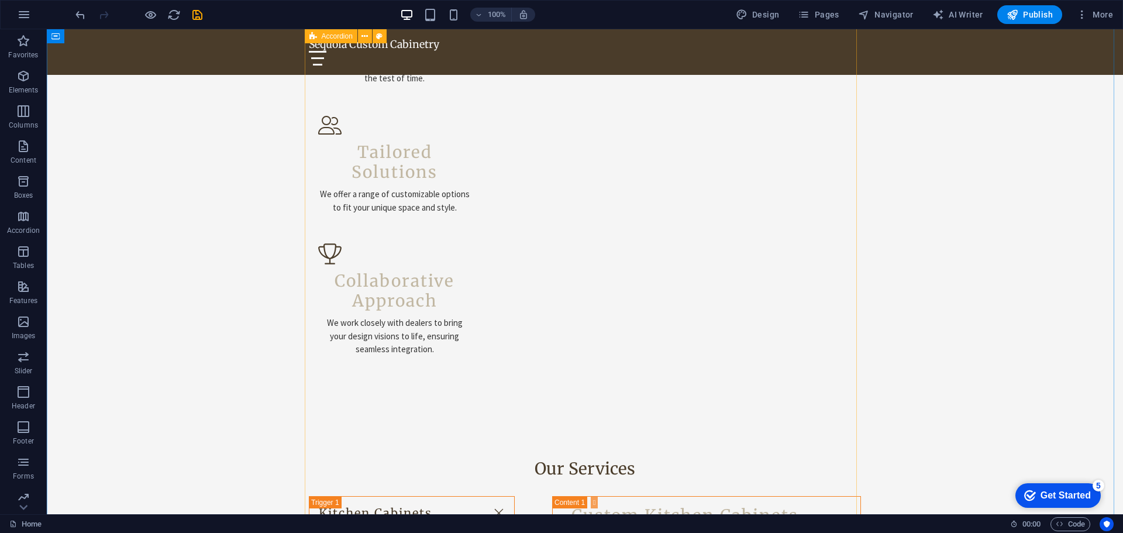
scroll to position [898, 0]
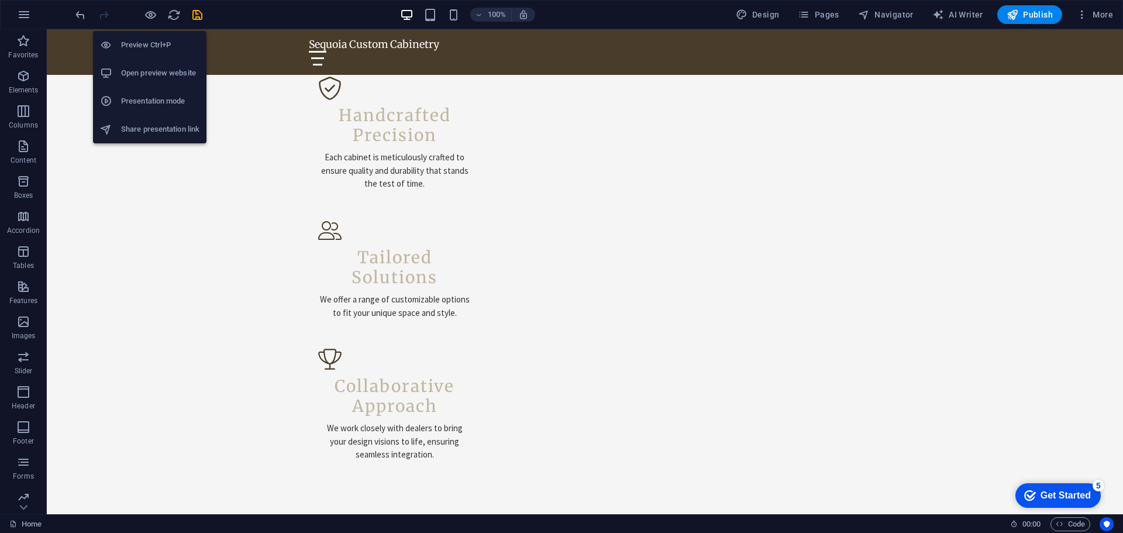
click at [143, 44] on h6 "Preview Ctrl+P" at bounding box center [160, 45] width 78 height 14
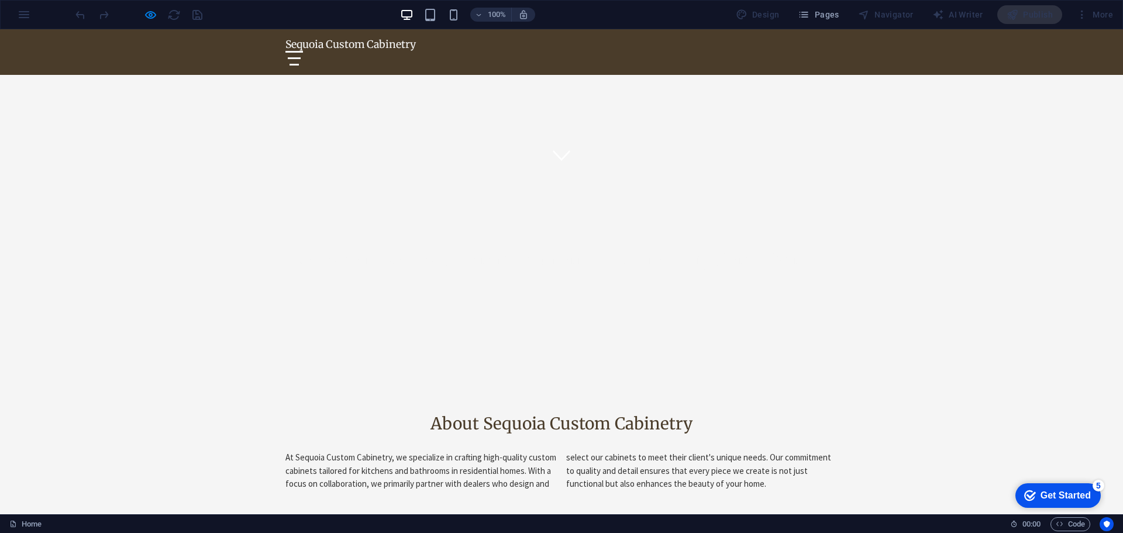
scroll to position [409, 0]
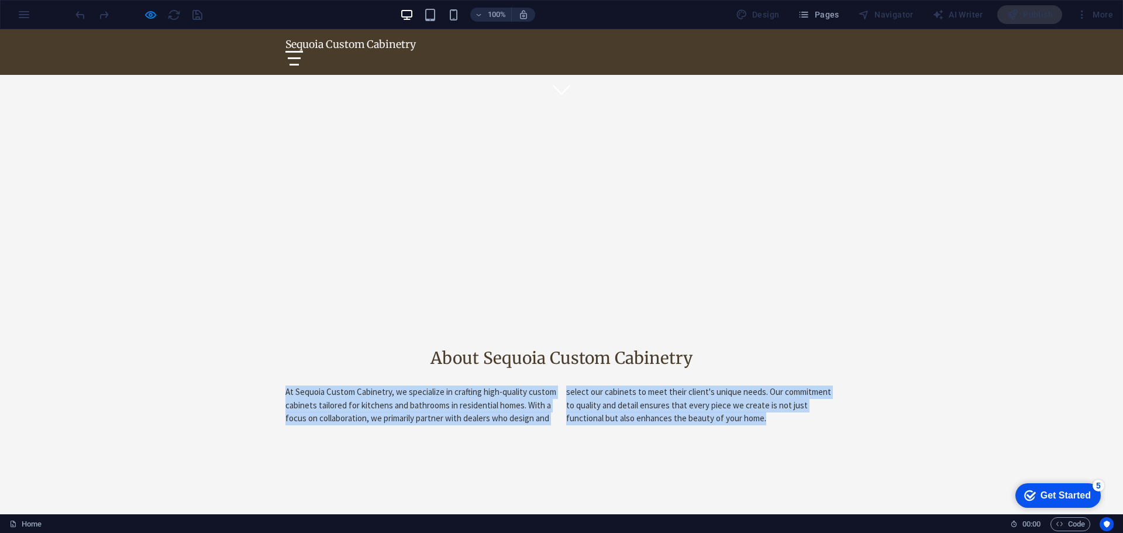
drag, startPoint x: 789, startPoint y: 220, endPoint x: 449, endPoint y: 175, distance: 342.8
click at [449, 302] on div "About Sequoia Custom Cabinetry At Sequoia Custom Cabinetry, we specialize in cr…" at bounding box center [561, 387] width 571 height 170
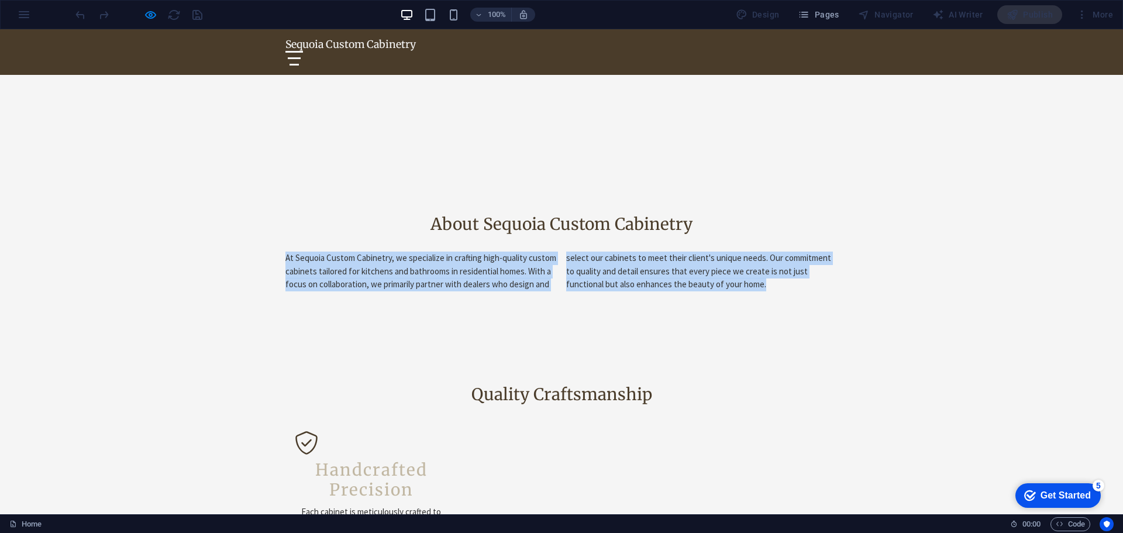
scroll to position [643, 0]
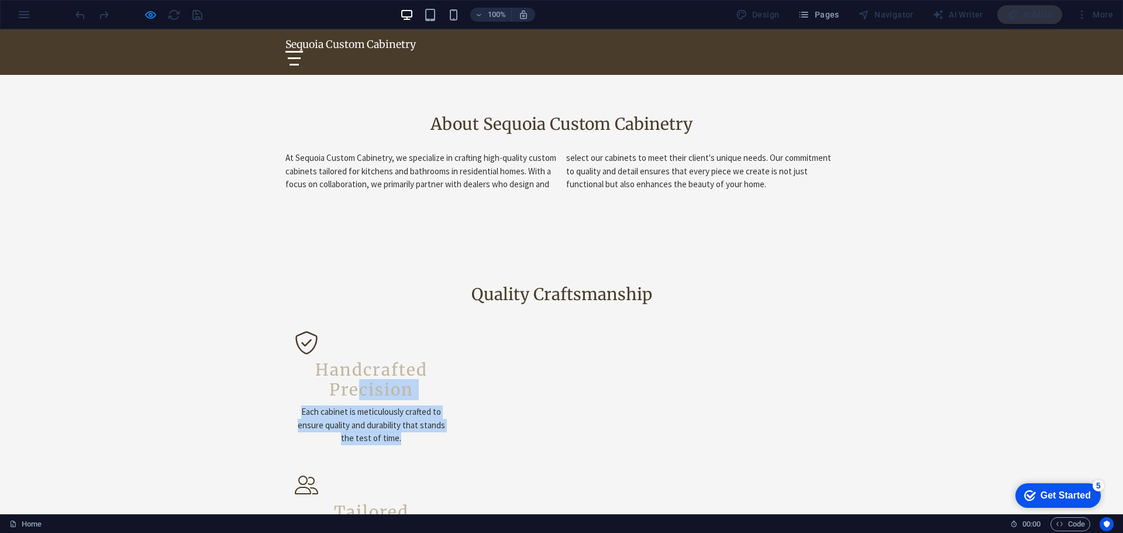
drag, startPoint x: 416, startPoint y: 243, endPoint x: 359, endPoint y: 194, distance: 75.5
click at [352, 355] on div "Handcrafted Precision Each cabinet is meticulously crafted to ensure quality an…" at bounding box center [371, 400] width 153 height 91
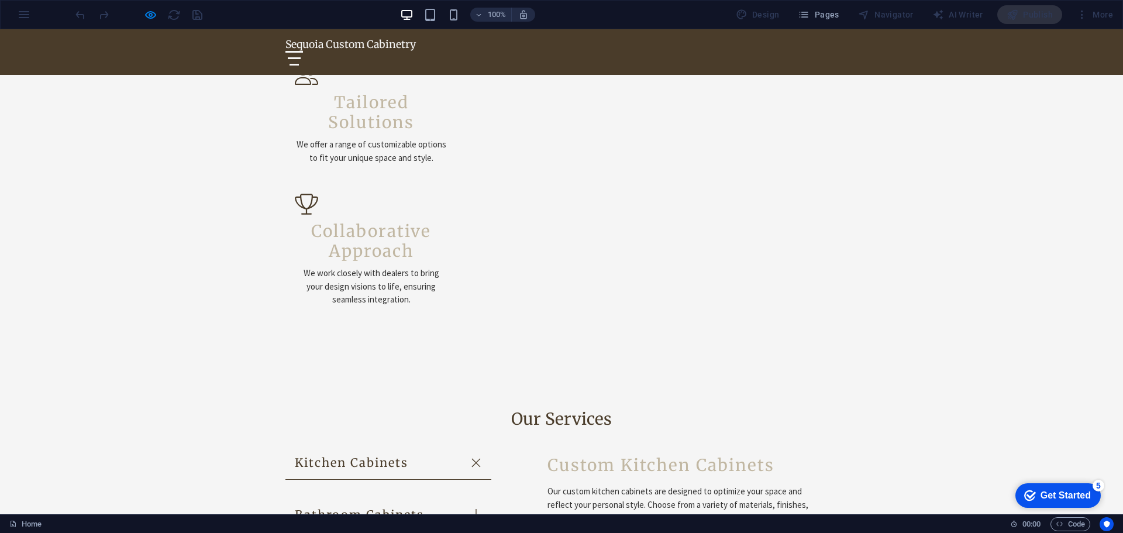
scroll to position [1287, 0]
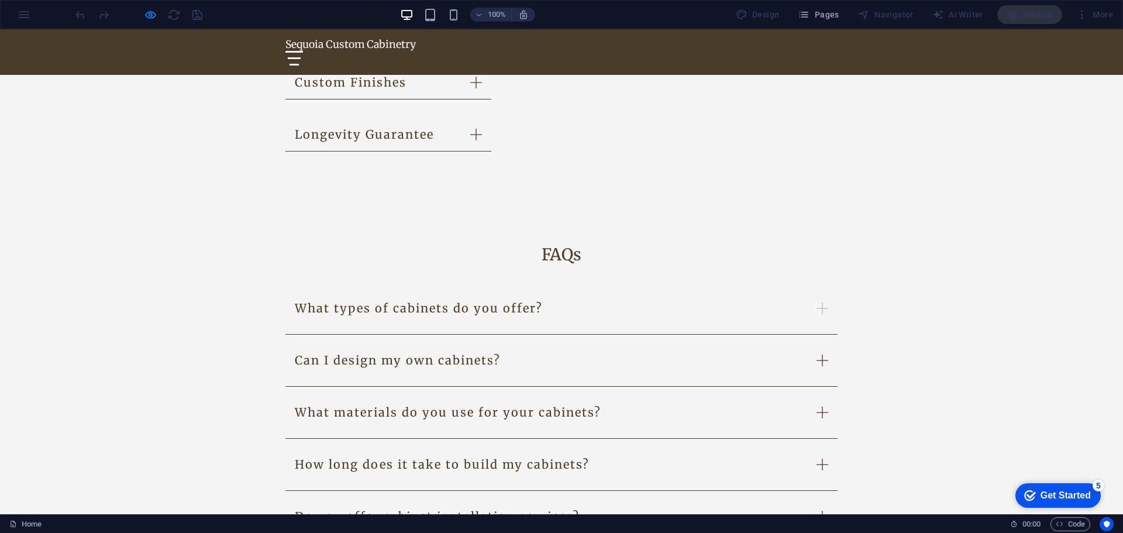
scroll to position [1755, 0]
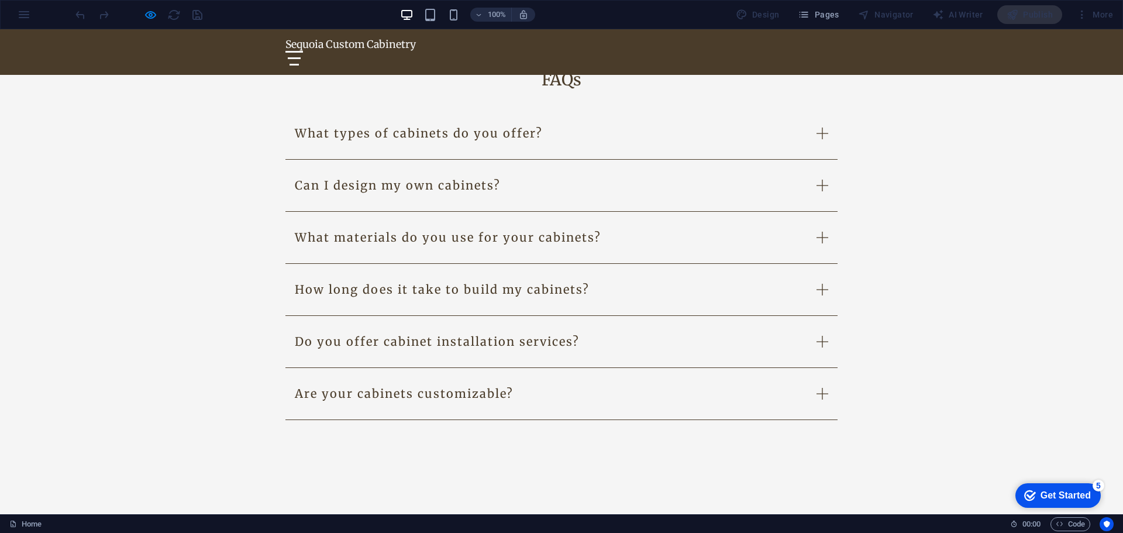
scroll to position [1872, 0]
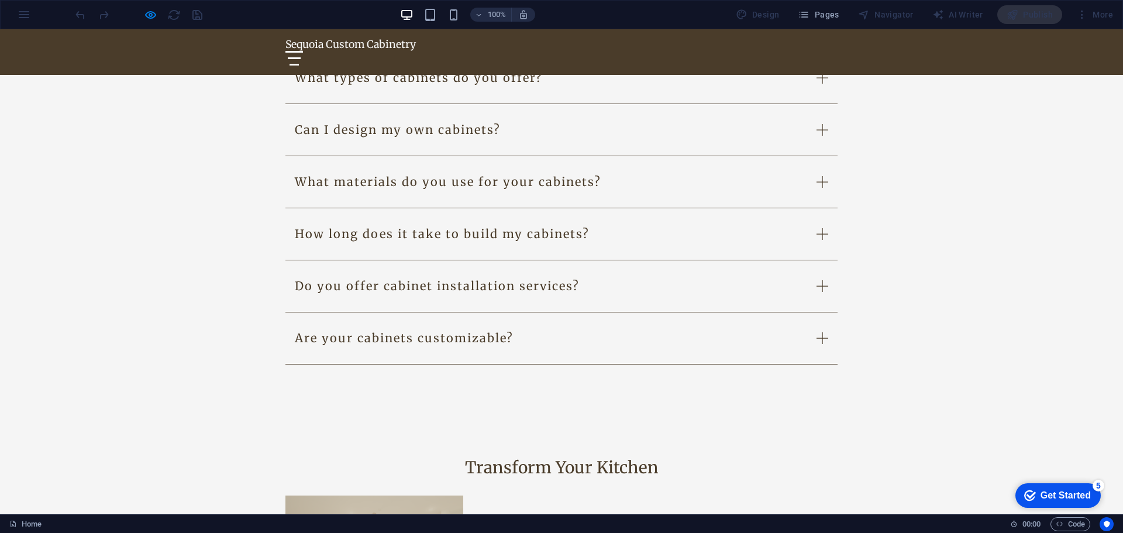
scroll to position [1638, 0]
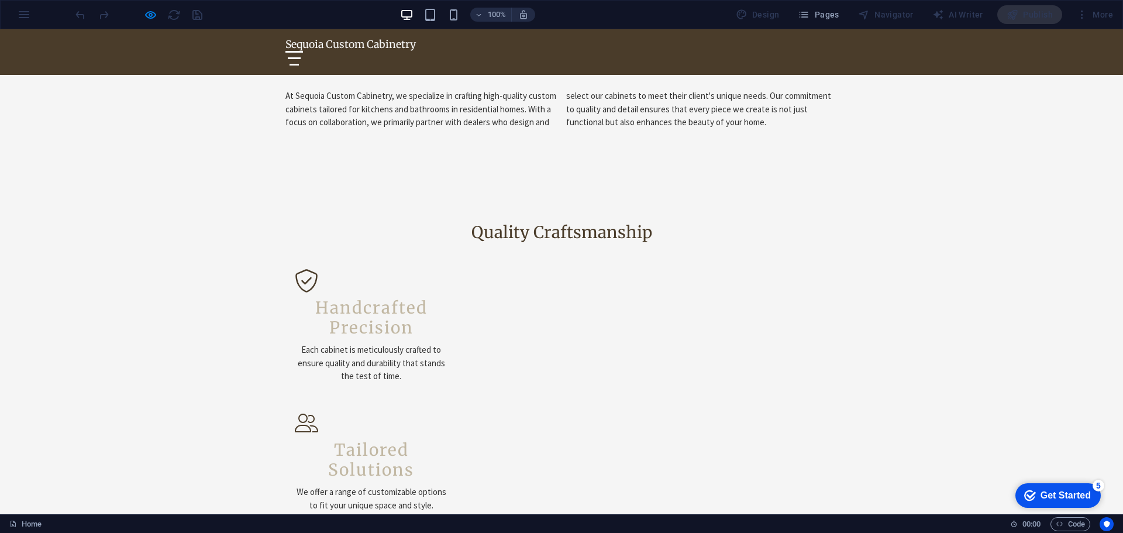
scroll to position [702, 0]
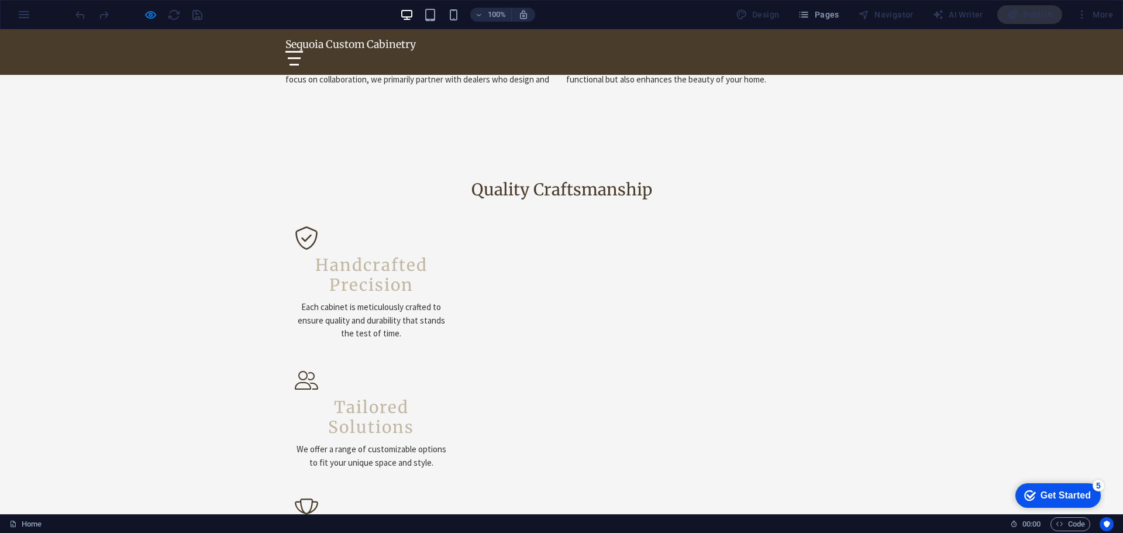
scroll to position [819, 0]
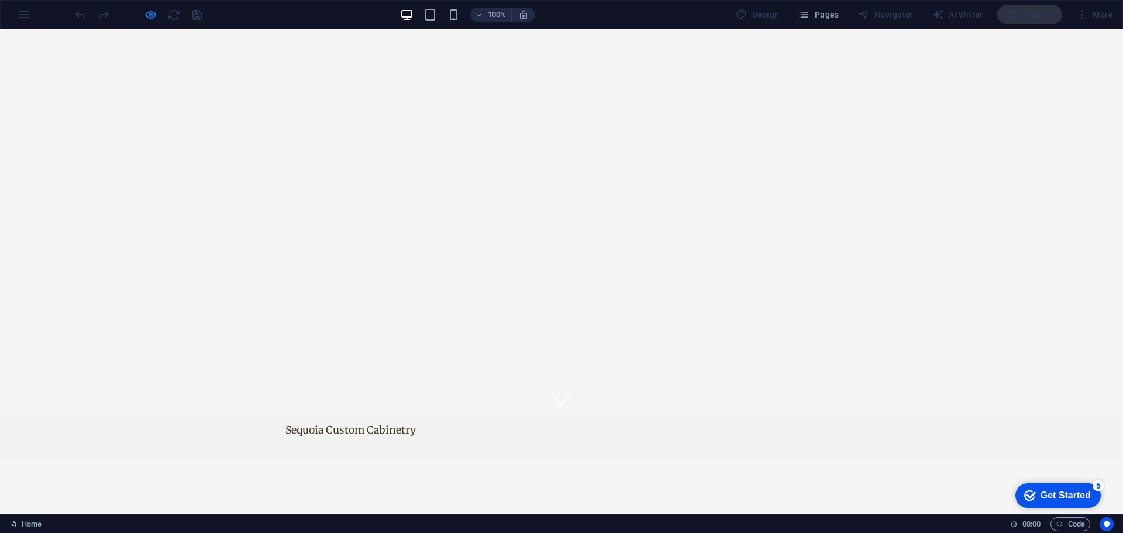
scroll to position [0, 0]
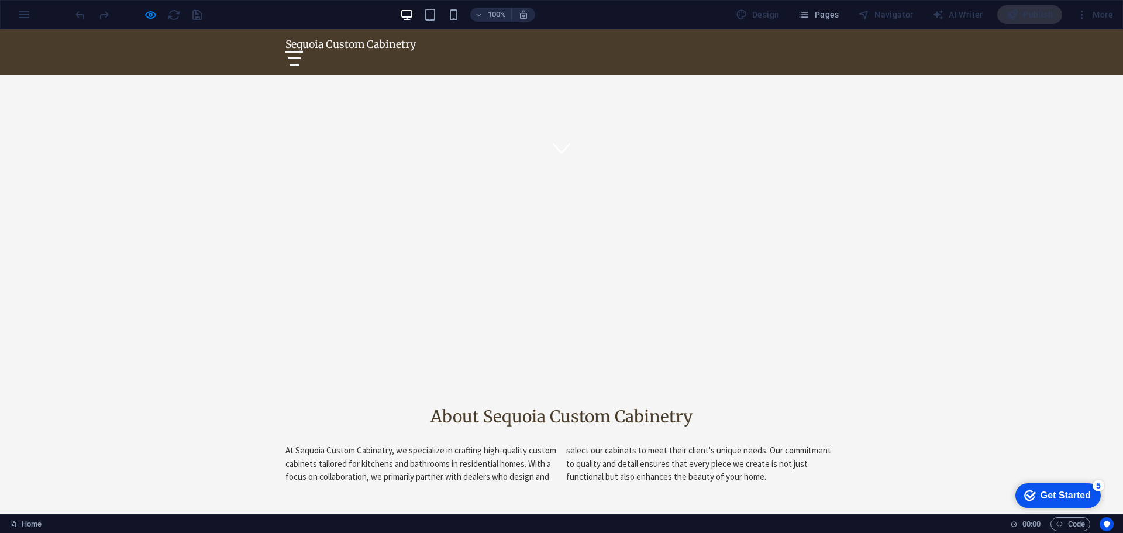
click at [961, 360] on div "About Sequoia Custom Cabinetry At Sequoia Custom Cabinetry, we specialize in cr…" at bounding box center [561, 445] width 1123 height 170
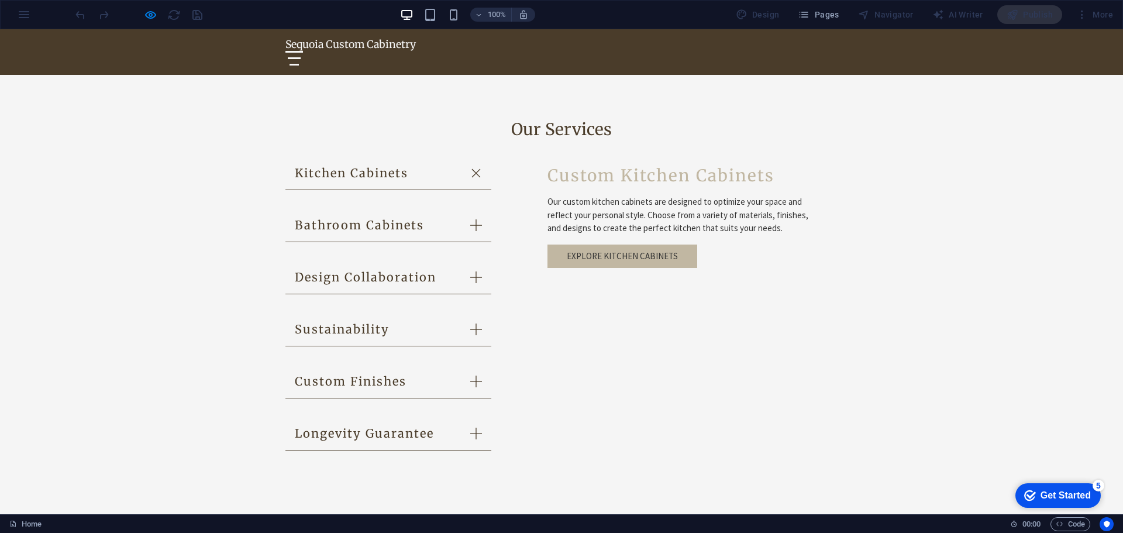
scroll to position [1345, 0]
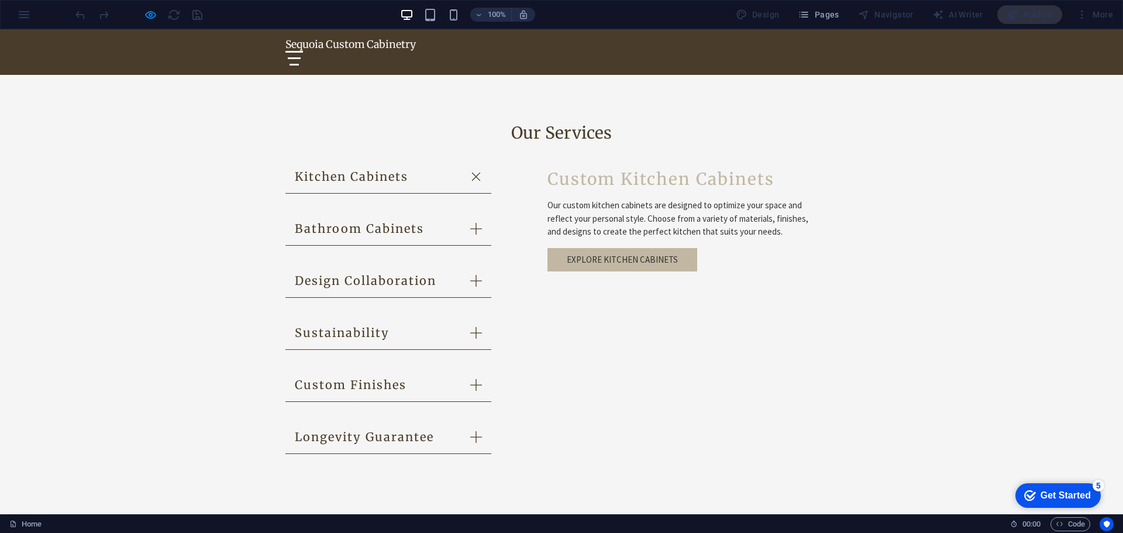
scroll to position [1287, 0]
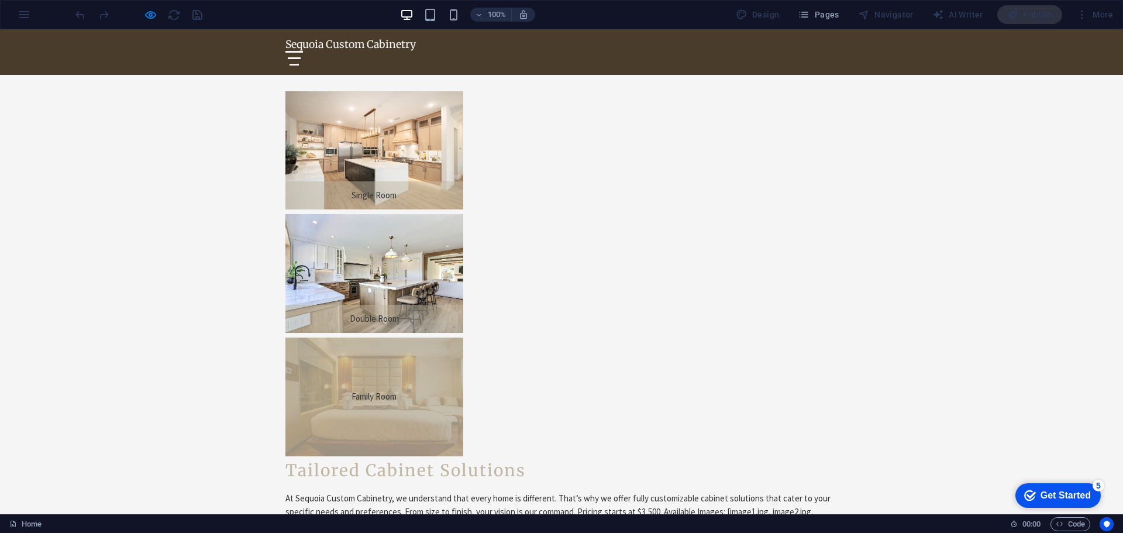
scroll to position [2281, 0]
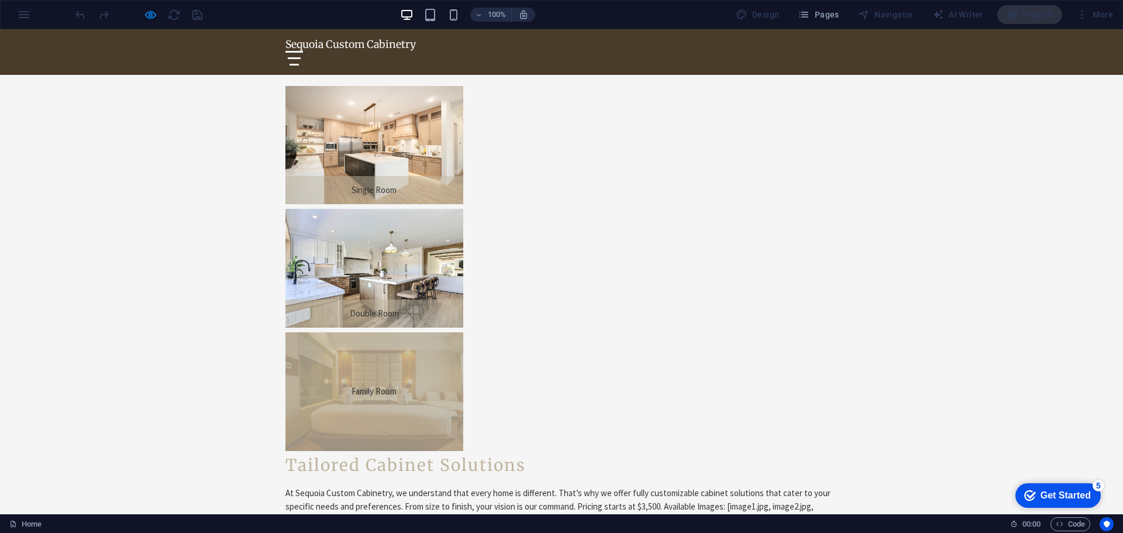
drag, startPoint x: 514, startPoint y: 170, endPoint x: 605, endPoint y: 168, distance: 90.7
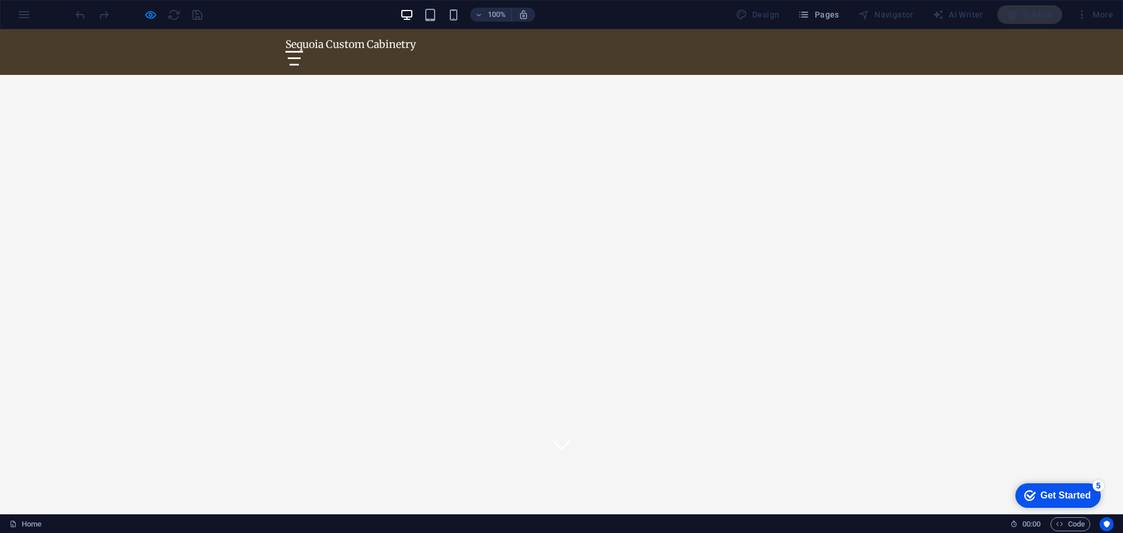
scroll to position [0, 0]
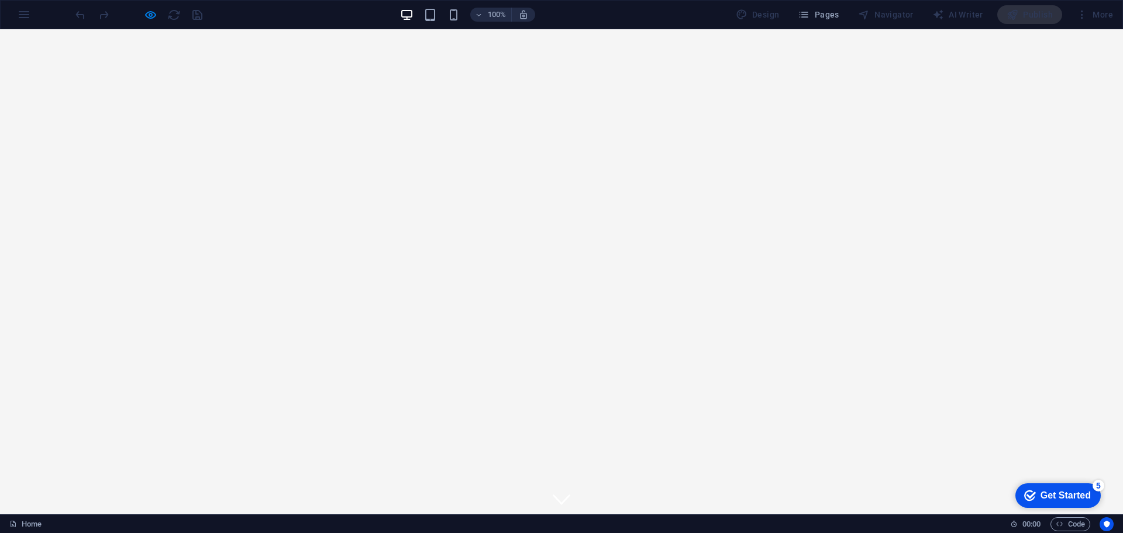
click at [303, 532] on div at bounding box center [294, 543] width 18 height 15
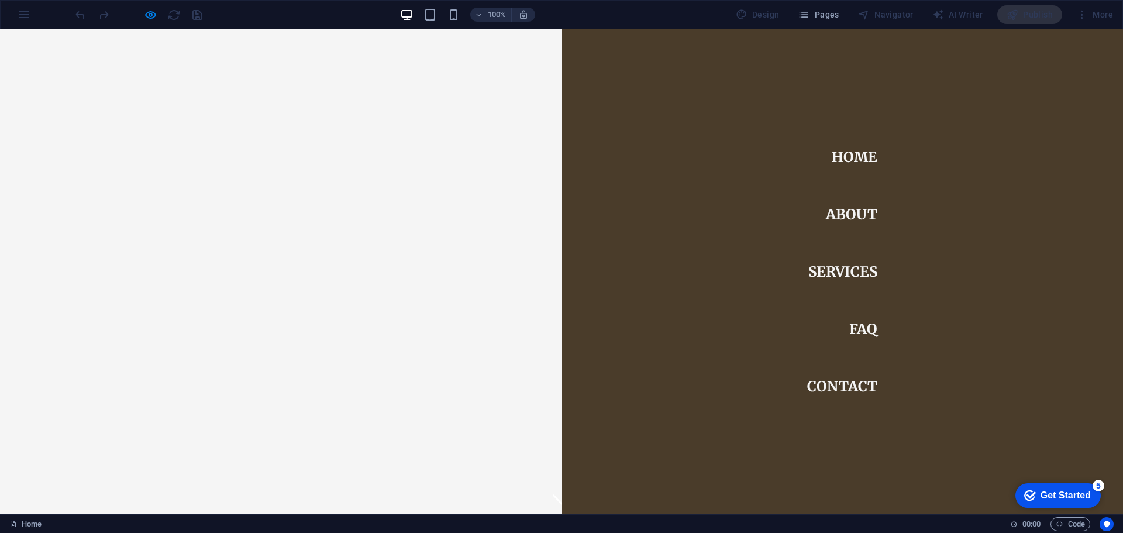
click at [843, 223] on link "About" at bounding box center [851, 214] width 51 height 33
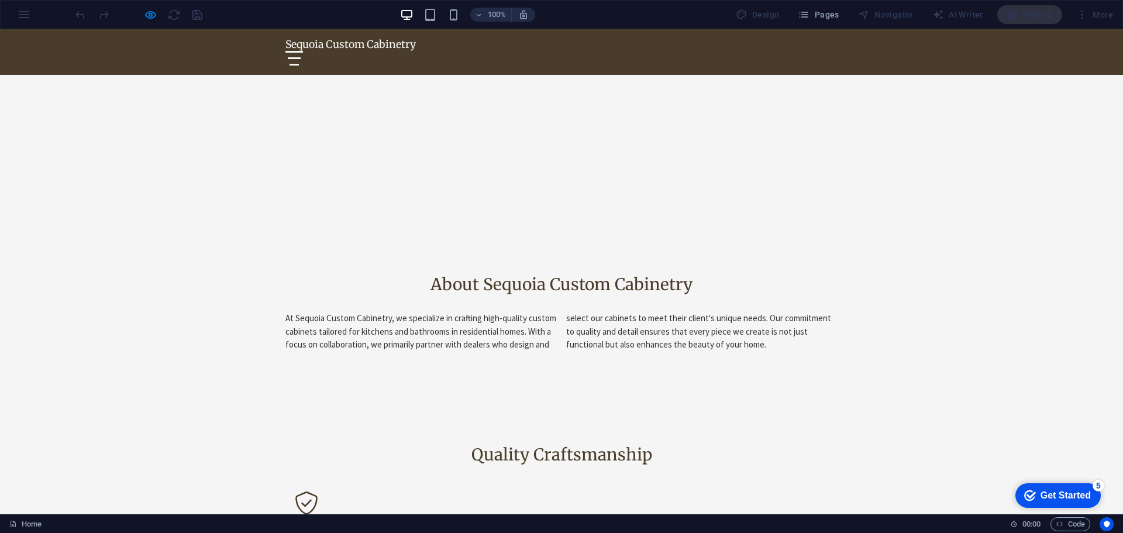
scroll to position [452, 0]
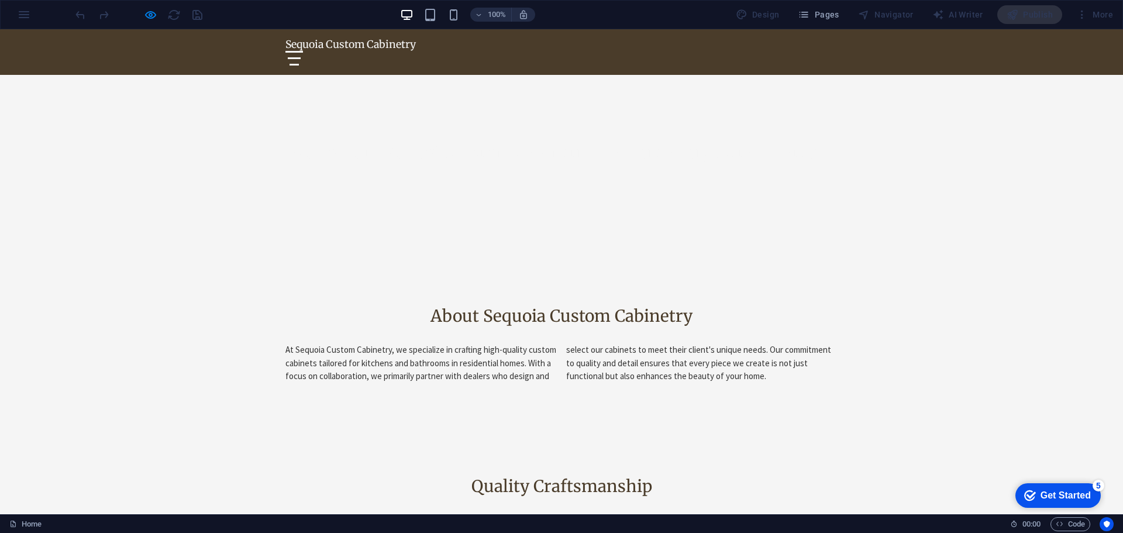
click at [303, 51] on div at bounding box center [294, 58] width 18 height 15
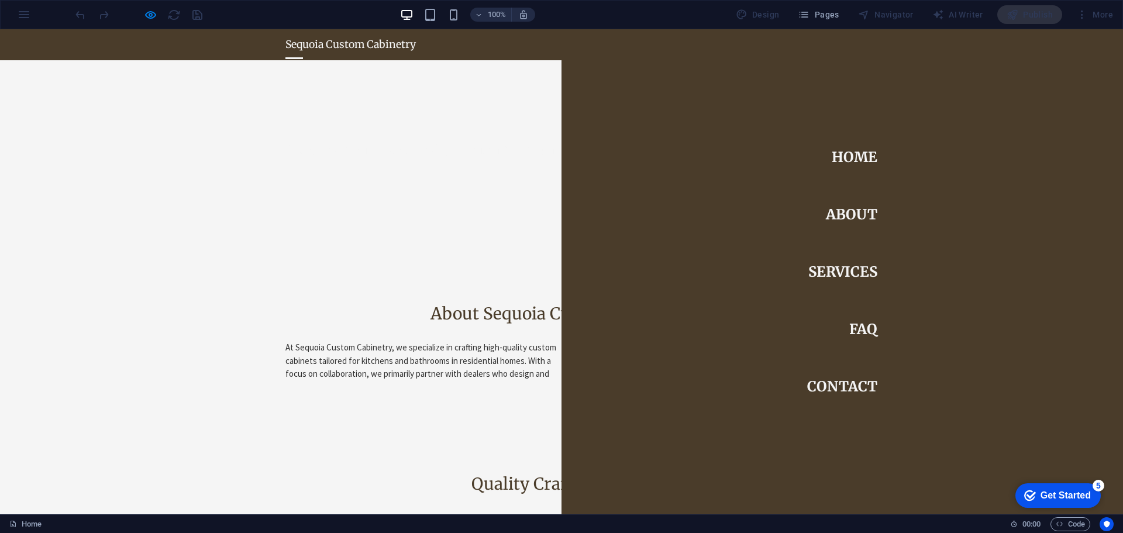
click at [859, 267] on link "Services" at bounding box center [842, 272] width 69 height 33
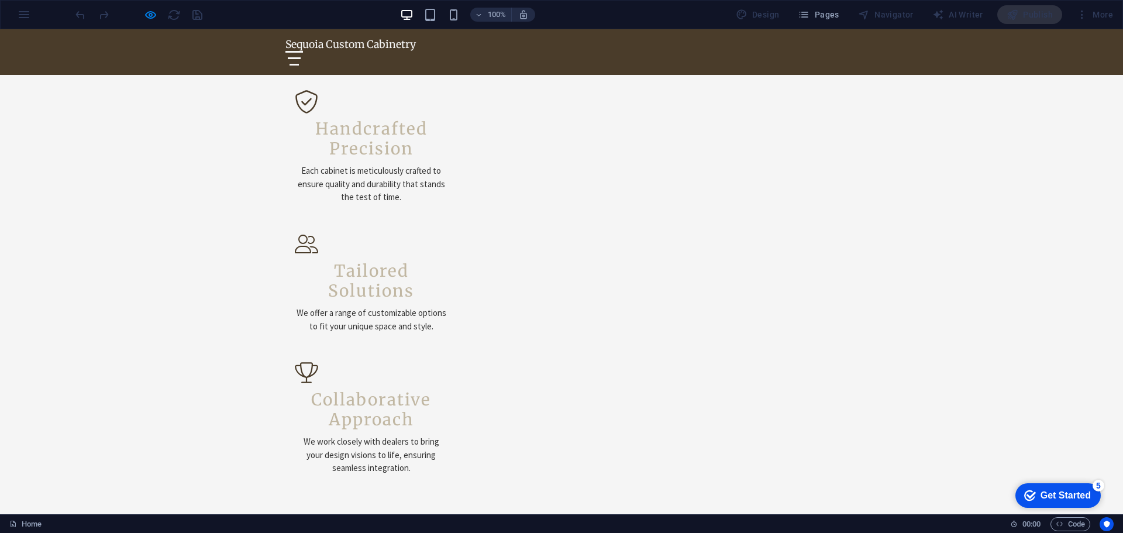
scroll to position [885, 0]
click at [301, 57] on div at bounding box center [294, 58] width 13 height 2
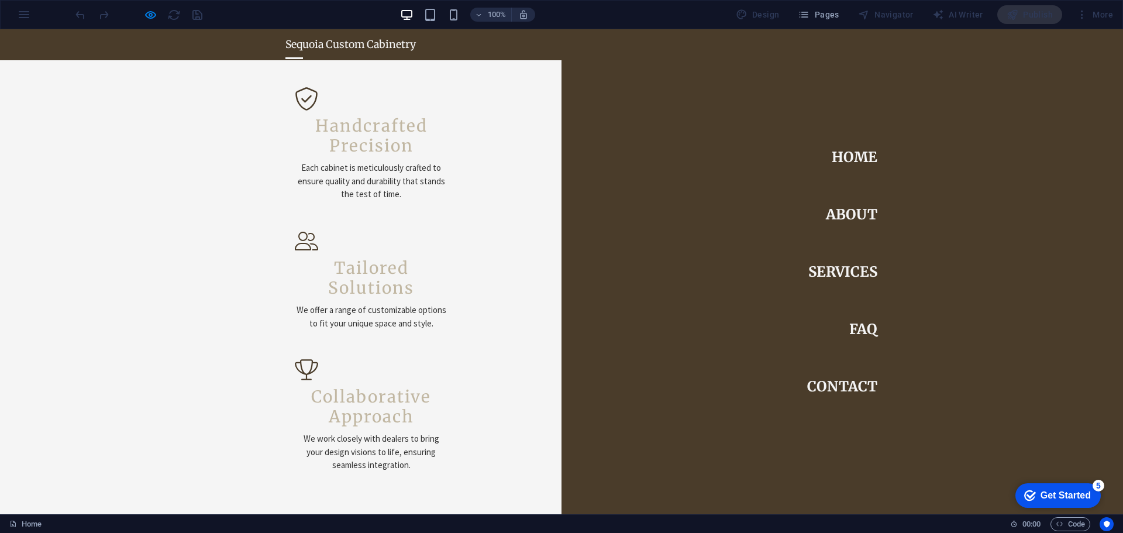
click at [849, 374] on link "Contact" at bounding box center [842, 386] width 70 height 33
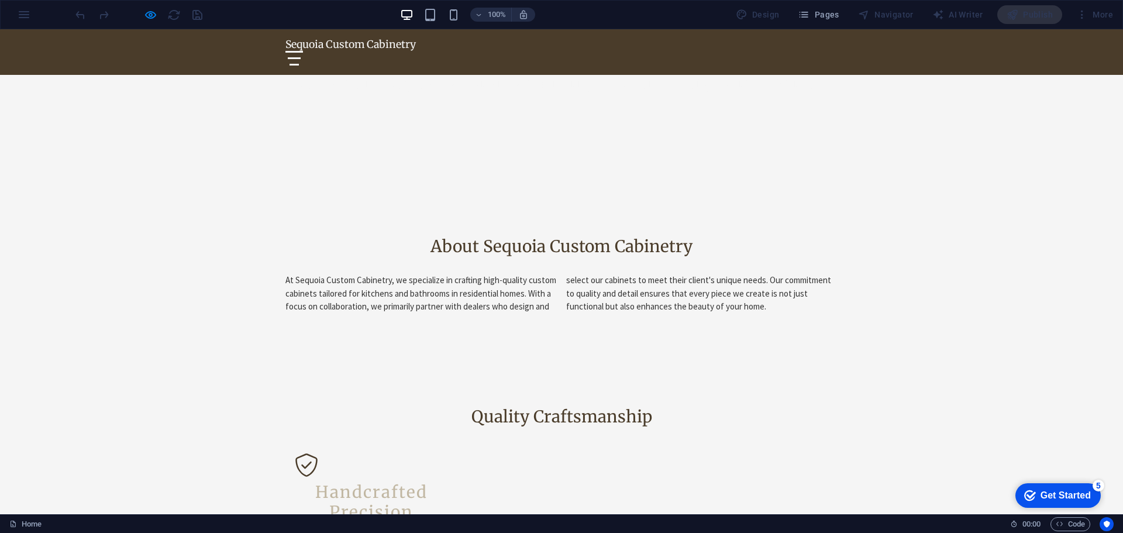
scroll to position [526, 0]
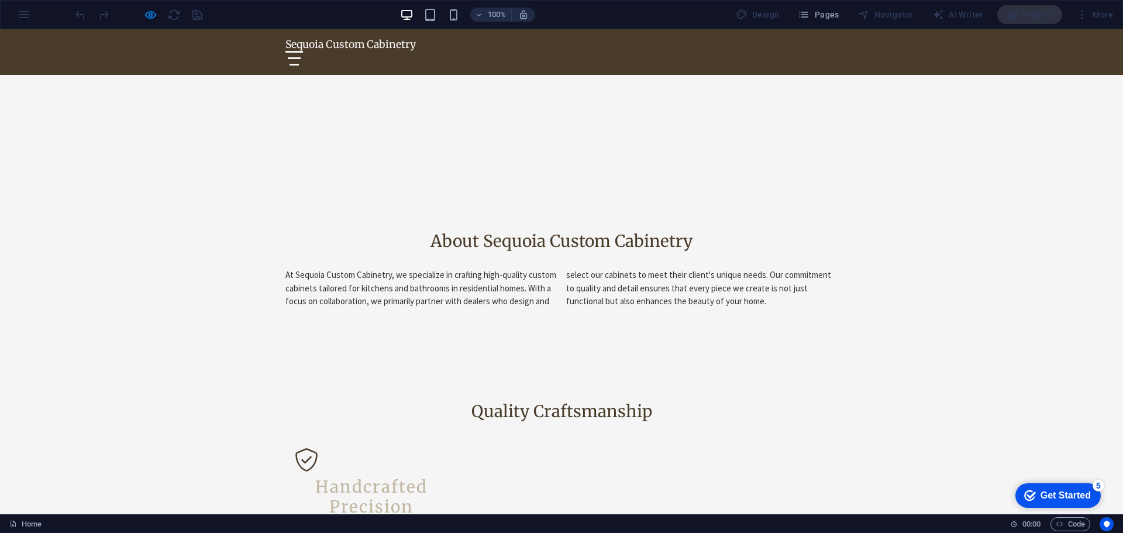
click at [529, 51] on div at bounding box center [561, 58] width 552 height 15
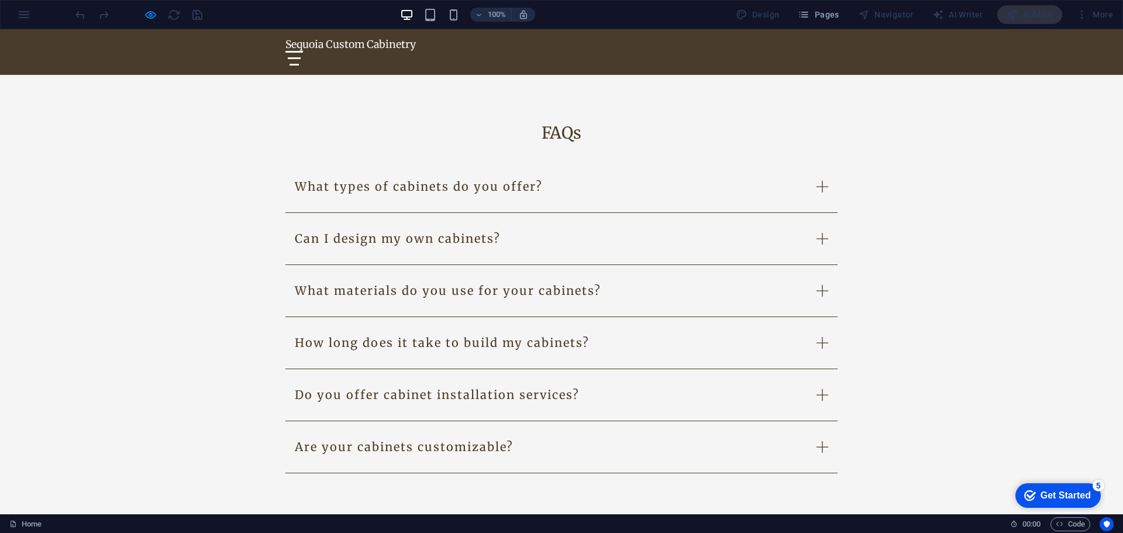
scroll to position [1696, 0]
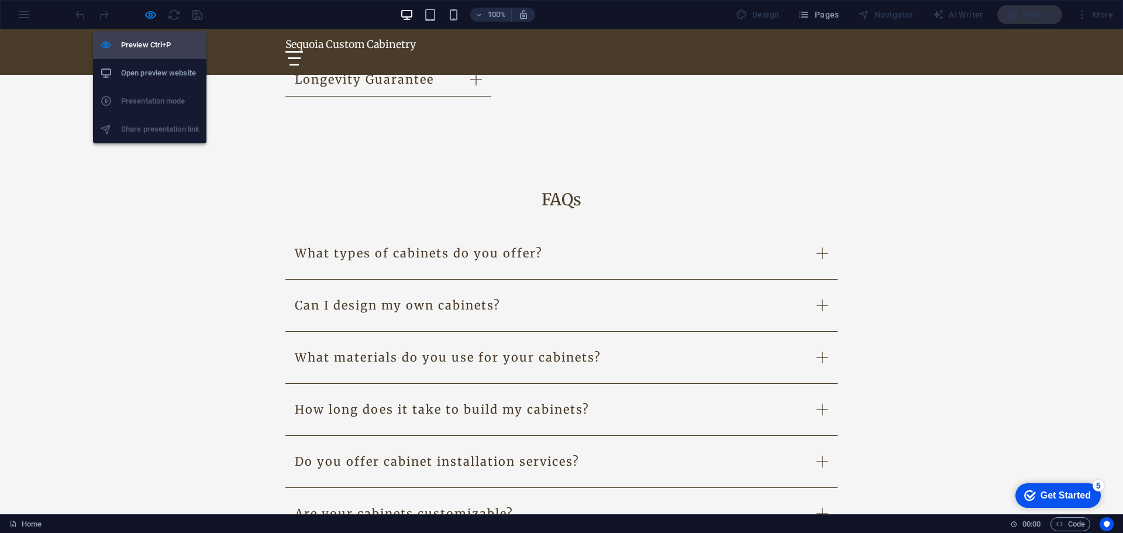
click at [155, 42] on h6 "Preview Ctrl+P" at bounding box center [160, 45] width 78 height 14
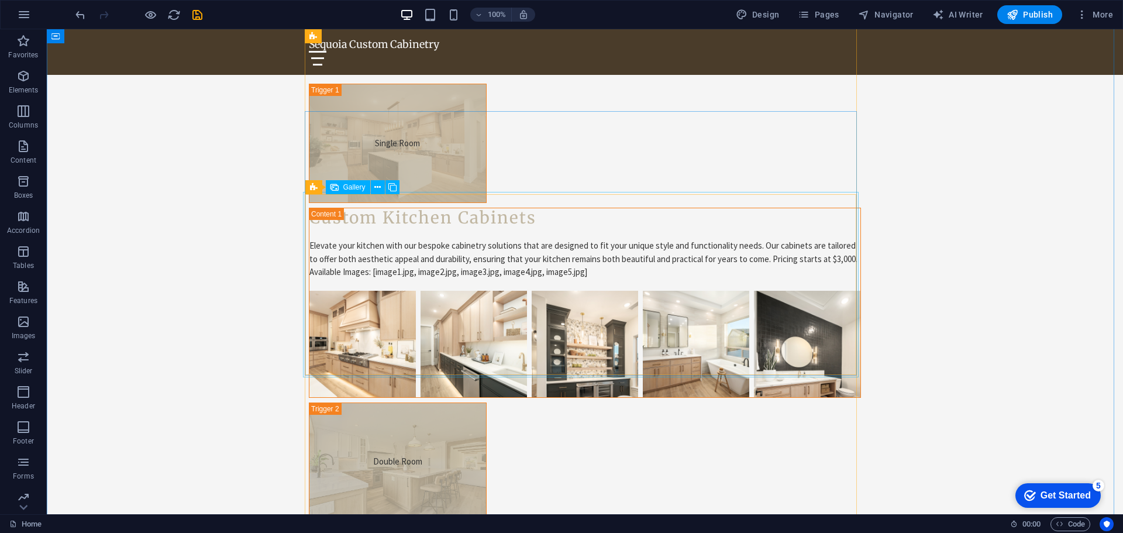
scroll to position [3235, 0]
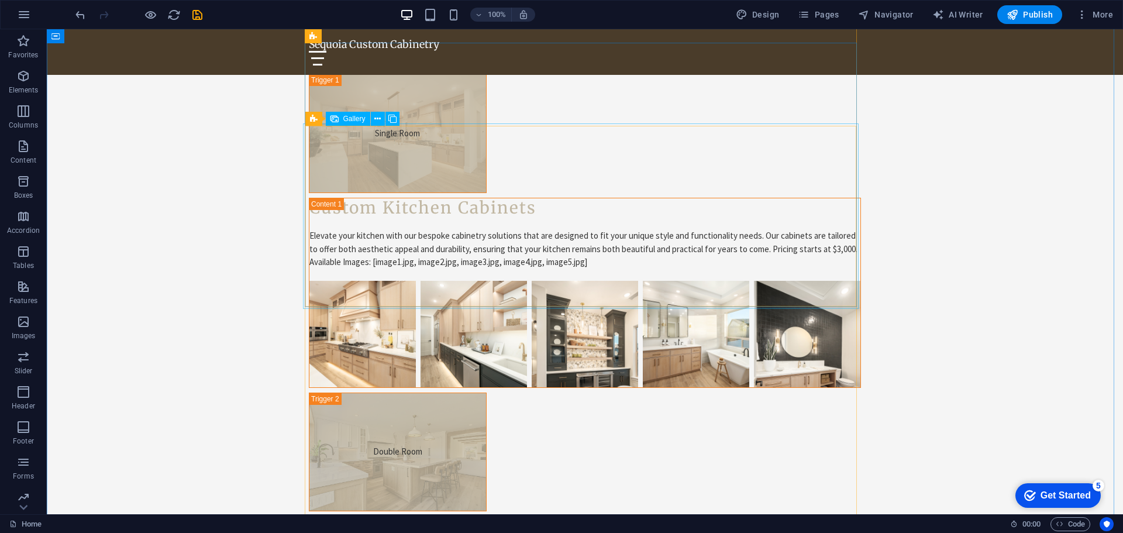
click at [377, 115] on icon at bounding box center [377, 119] width 6 height 12
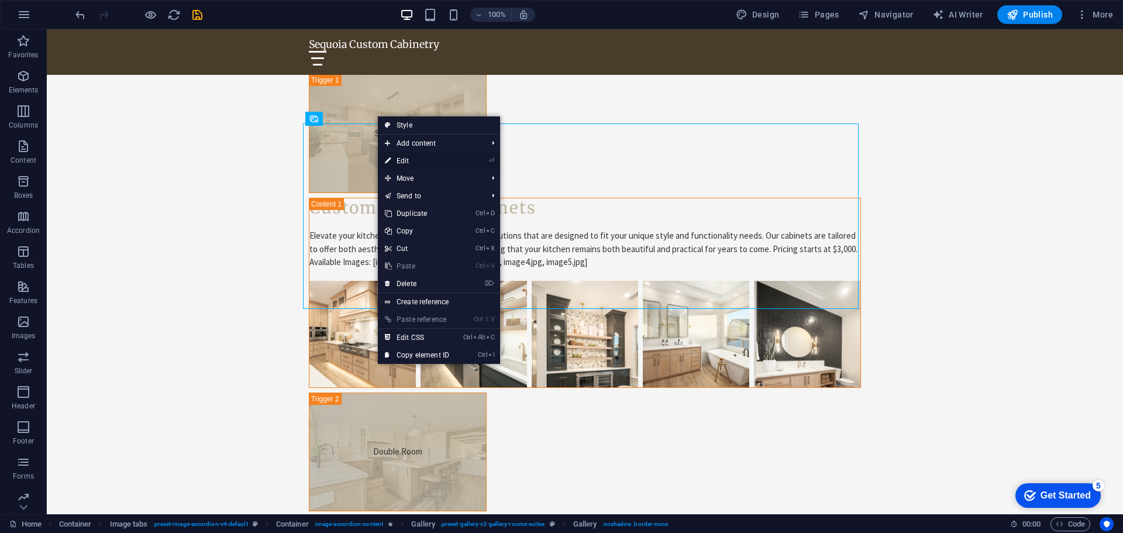
click at [426, 163] on link "⏎ Edit" at bounding box center [417, 161] width 78 height 18
select select "4"
select select "px"
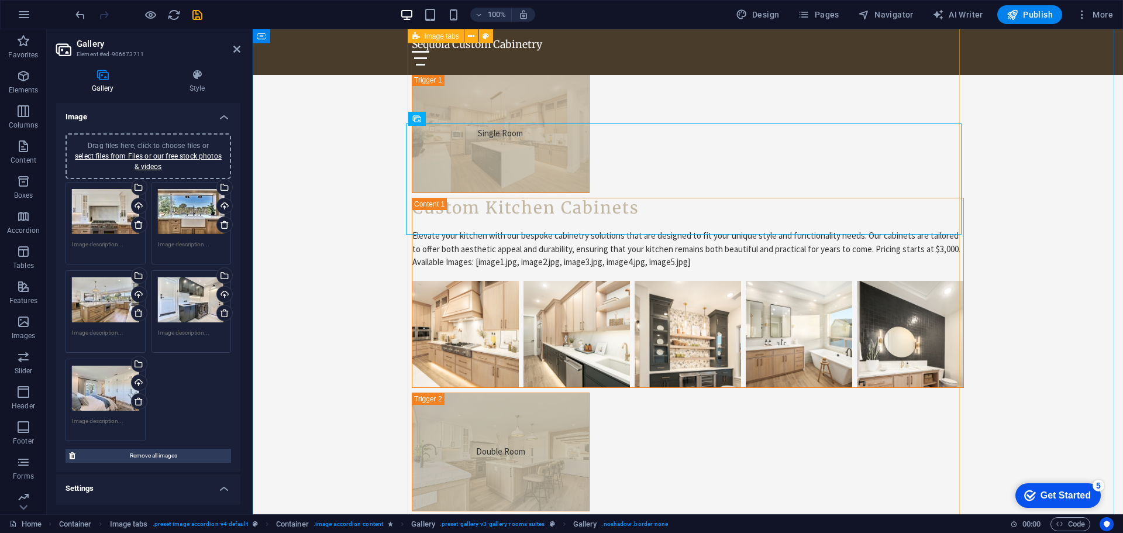
scroll to position [3352, 0]
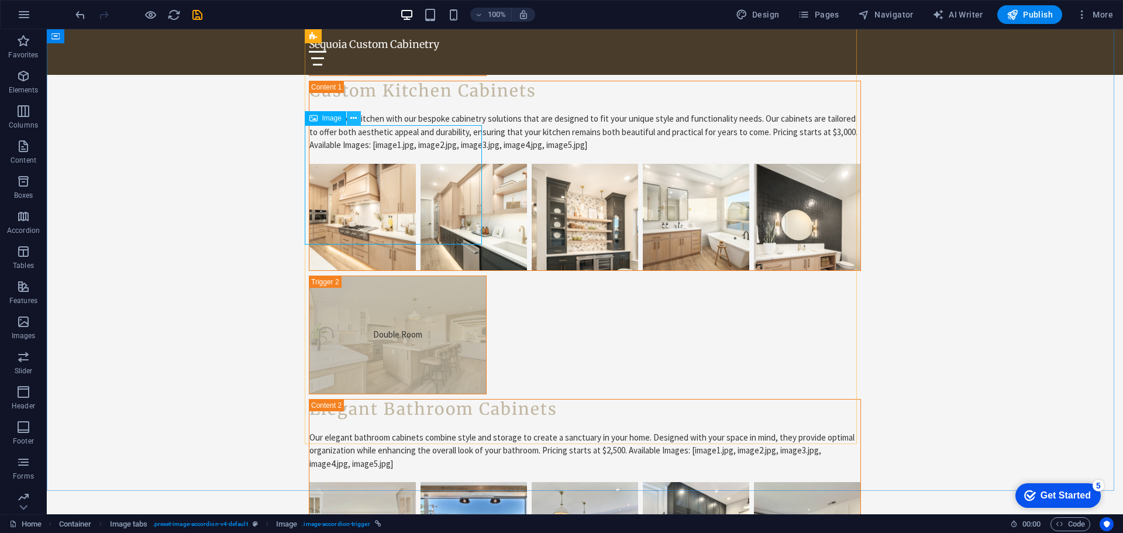
click at [355, 117] on icon at bounding box center [353, 118] width 6 height 12
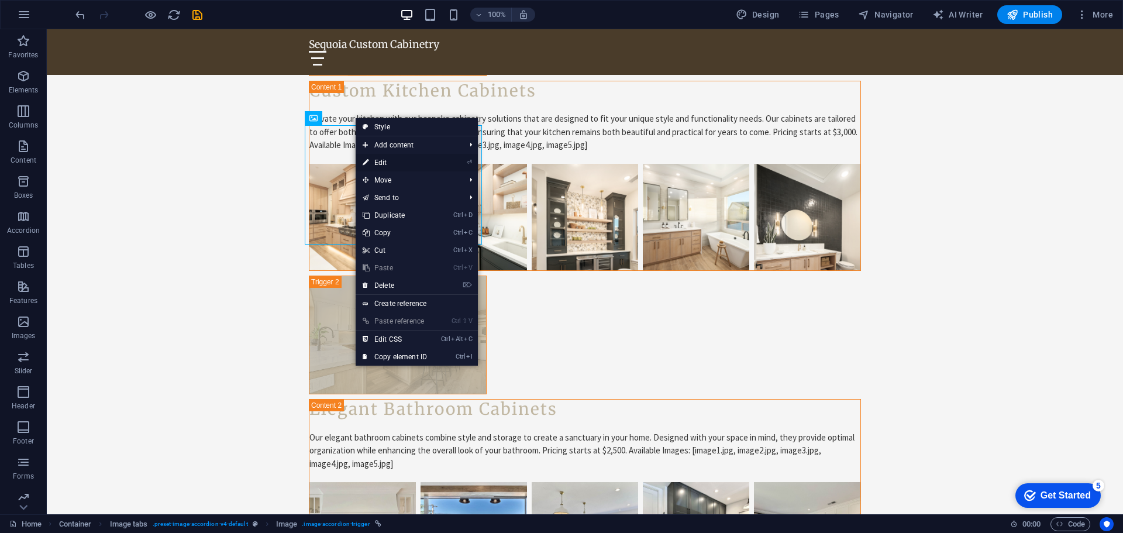
click at [398, 163] on link "⏎ Edit" at bounding box center [395, 163] width 78 height 18
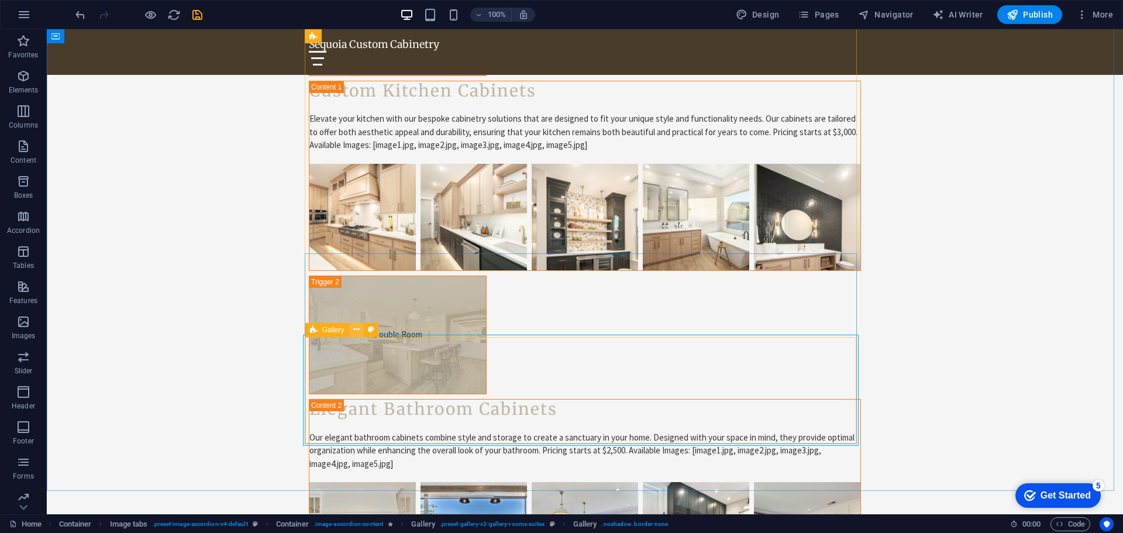
click at [356, 328] on icon at bounding box center [356, 329] width 6 height 12
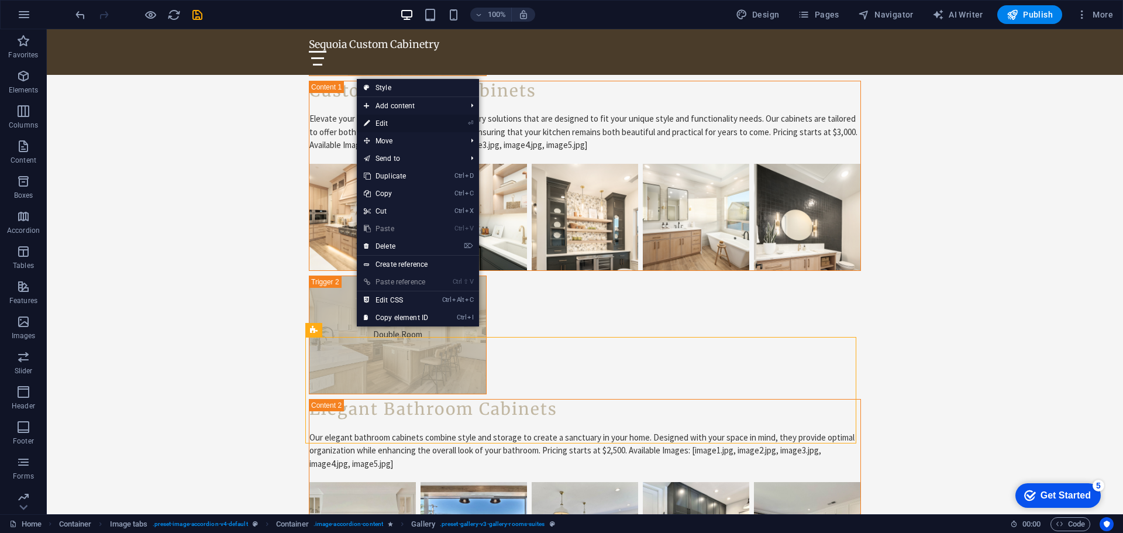
click at [397, 125] on link "⏎ Edit" at bounding box center [396, 124] width 78 height 18
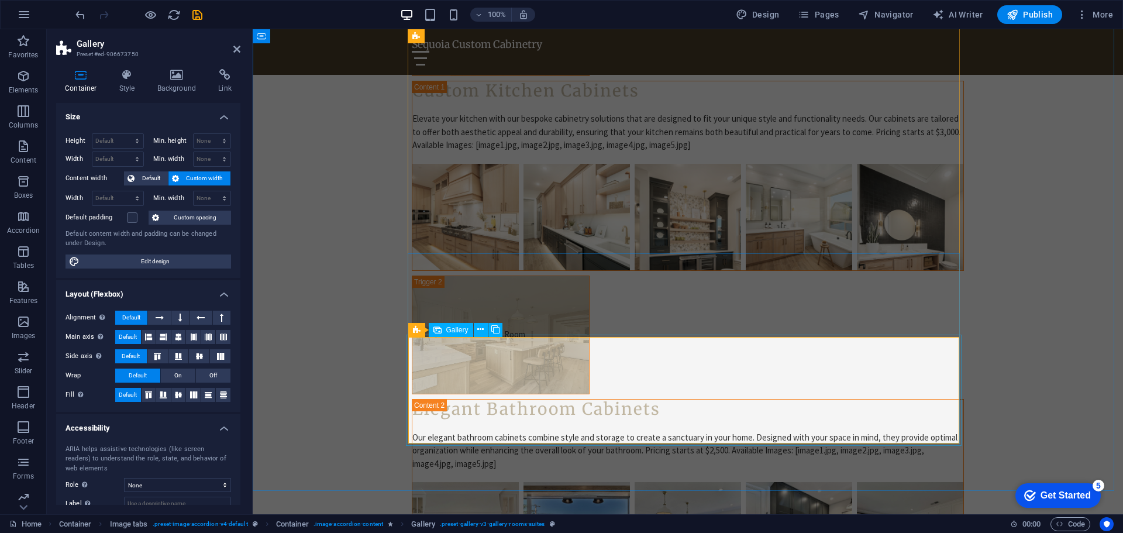
click at [480, 328] on icon at bounding box center [480, 329] width 6 height 12
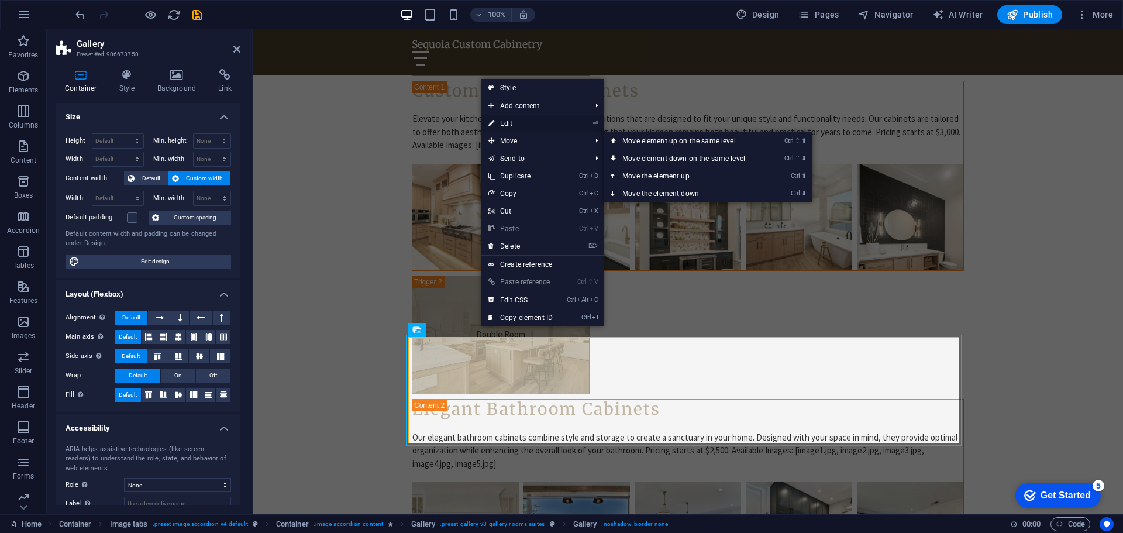
click at [520, 128] on link "⏎ Edit" at bounding box center [520, 124] width 78 height 18
select select "4"
select select "px"
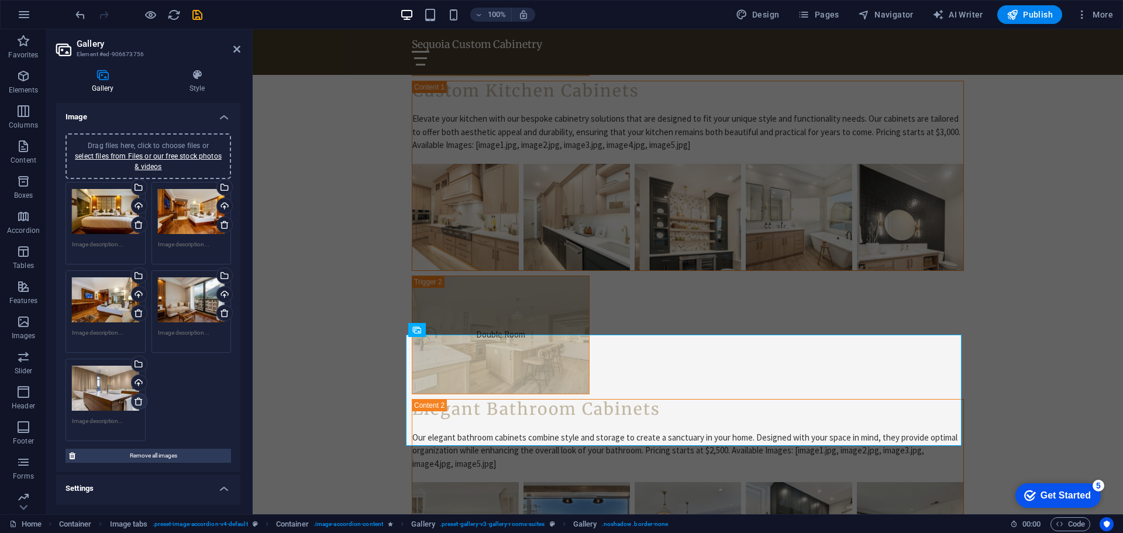
click at [136, 403] on icon at bounding box center [138, 401] width 9 height 9
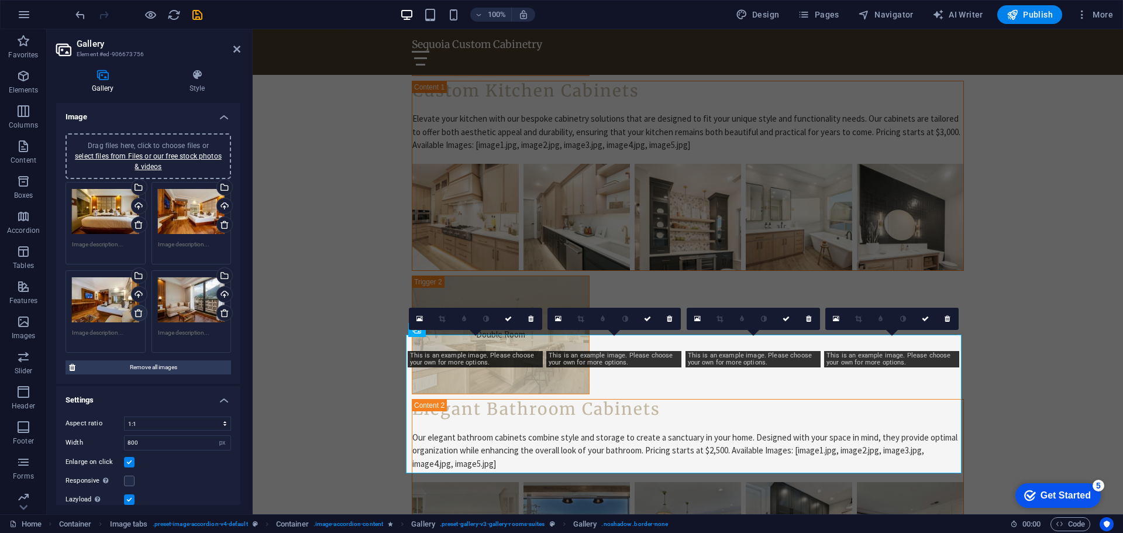
click at [137, 315] on icon at bounding box center [138, 312] width 9 height 9
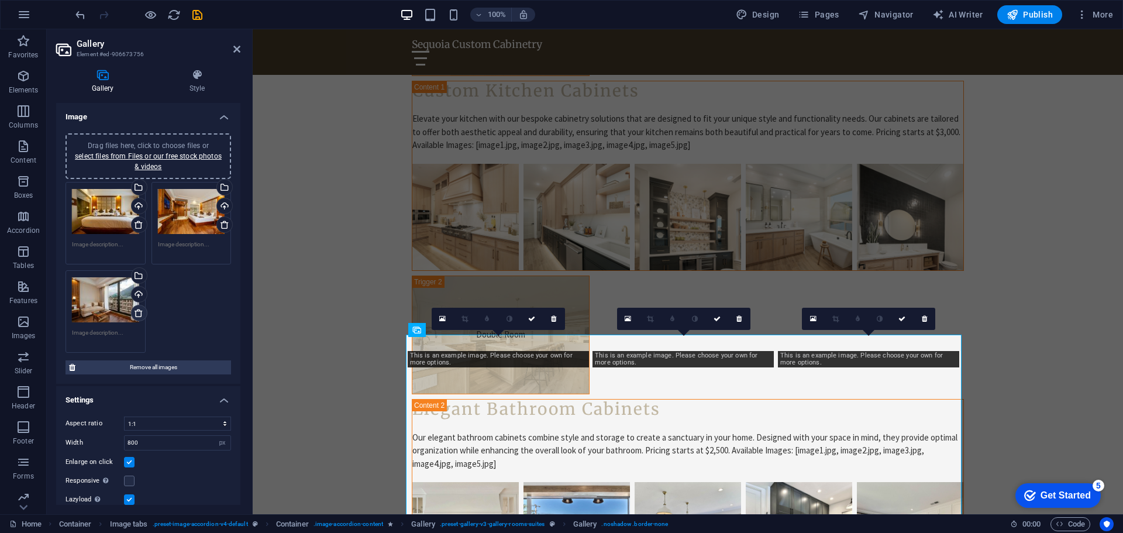
click at [137, 315] on icon at bounding box center [138, 312] width 9 height 9
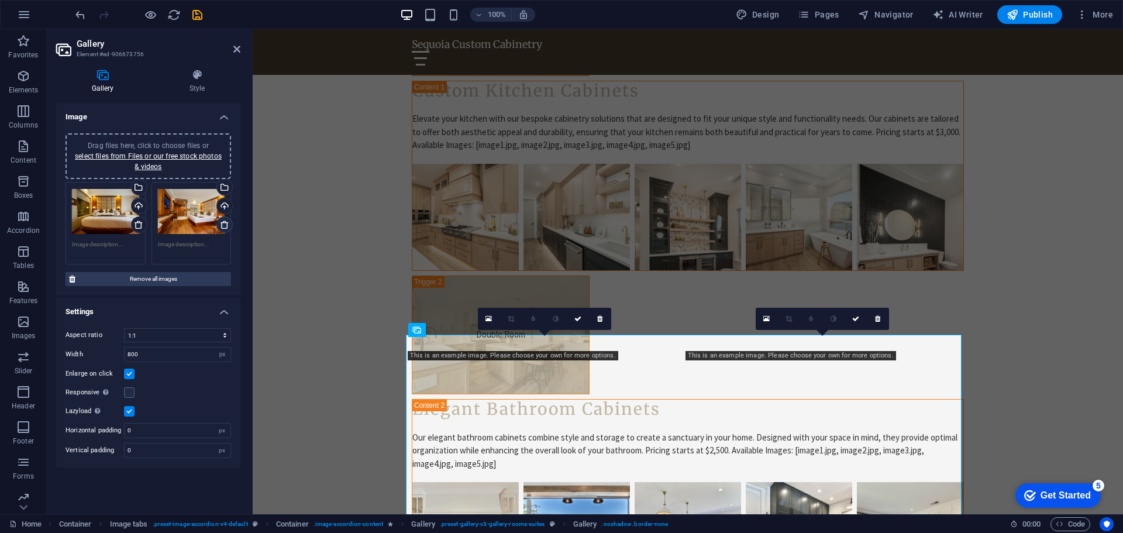
click at [221, 223] on icon at bounding box center [224, 224] width 9 height 9
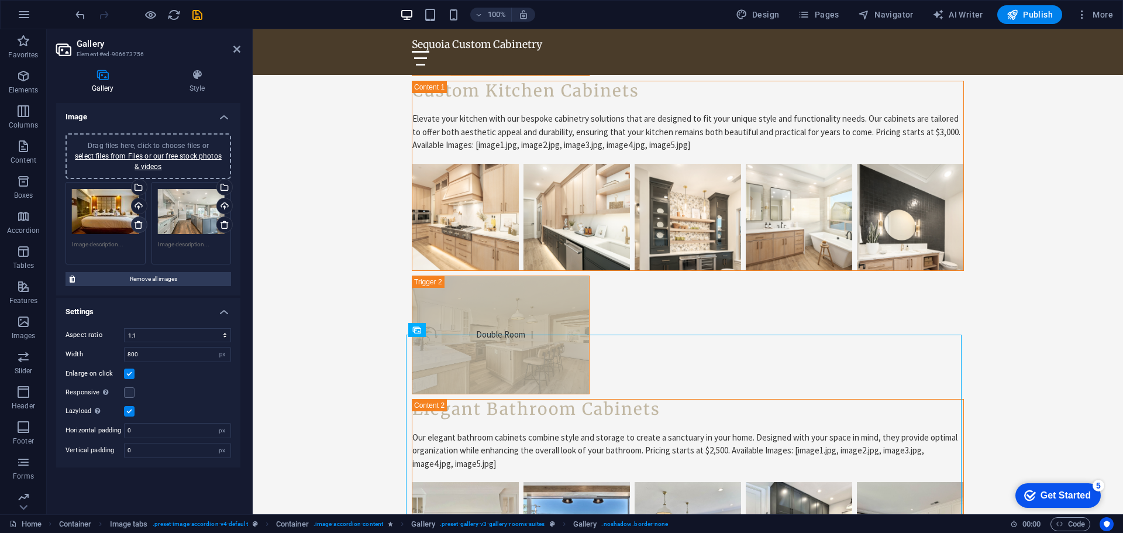
click at [142, 226] on icon at bounding box center [138, 224] width 9 height 9
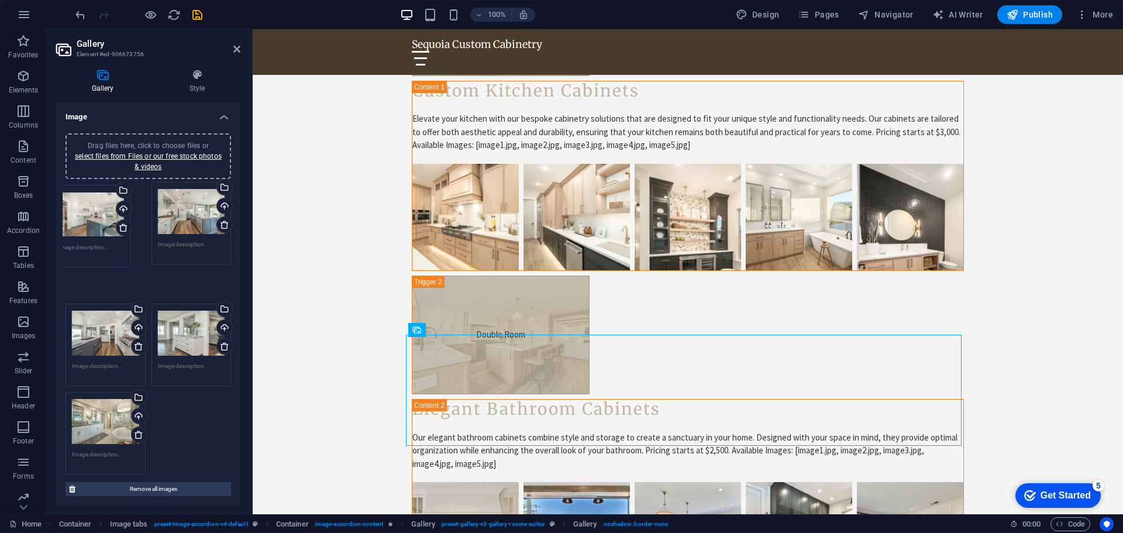
drag, startPoint x: 96, startPoint y: 389, endPoint x: 82, endPoint y: 215, distance: 174.3
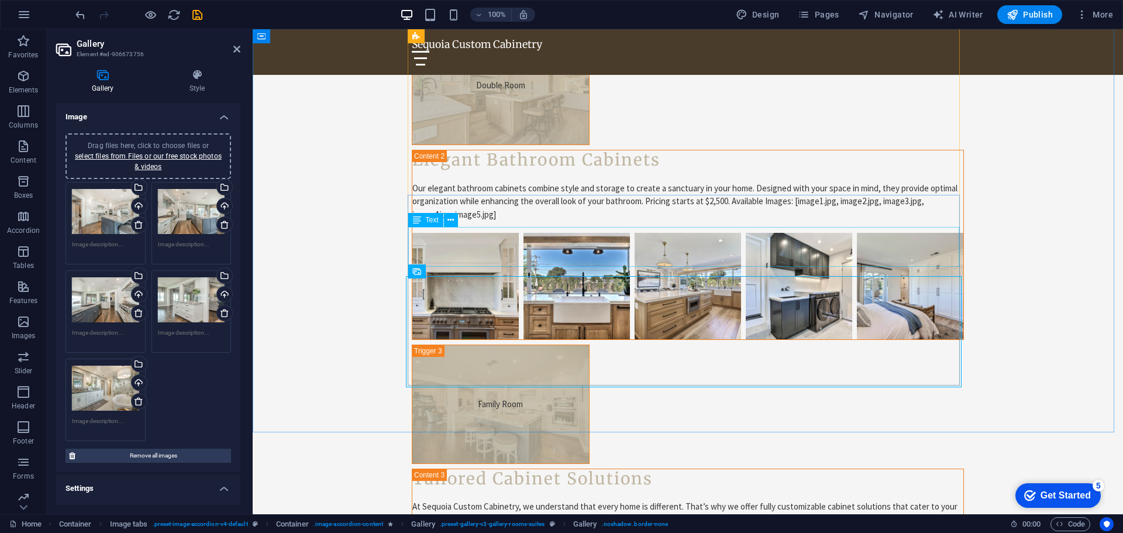
scroll to position [3703, 0]
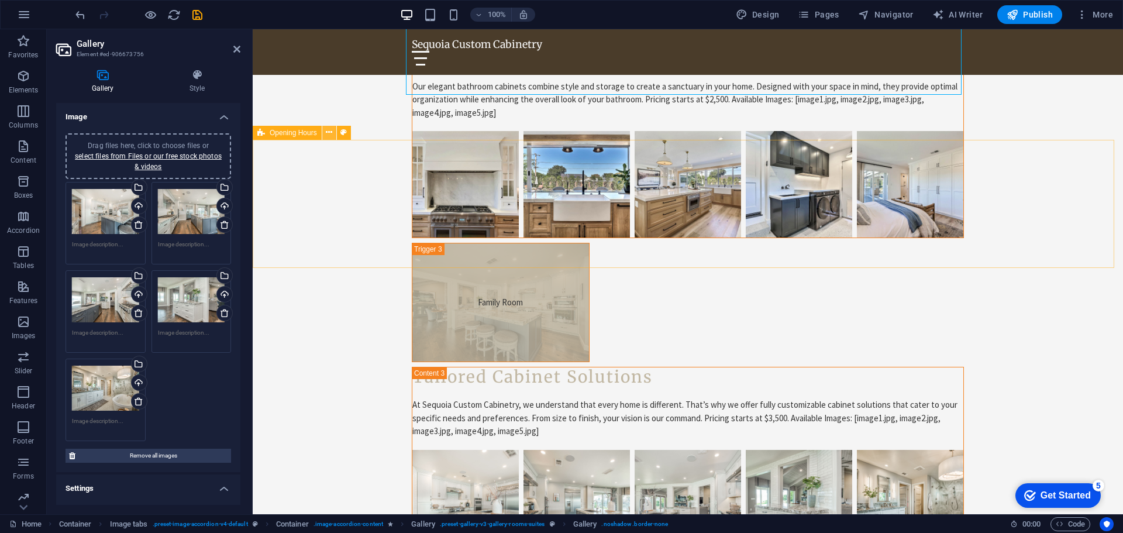
click at [333, 132] on button at bounding box center [329, 133] width 14 height 14
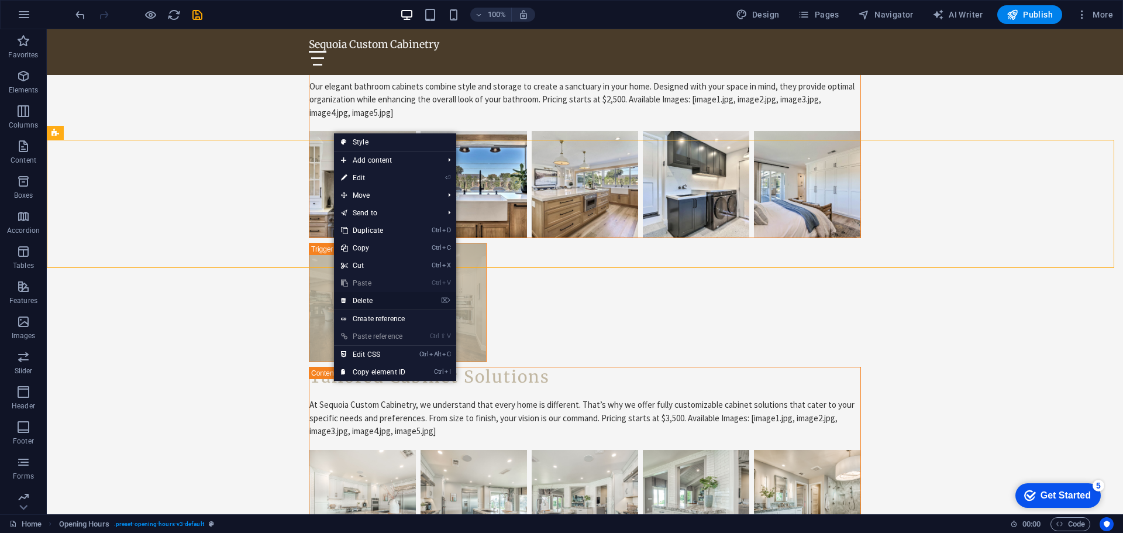
click at [368, 297] on link "⌦ Delete" at bounding box center [373, 301] width 78 height 18
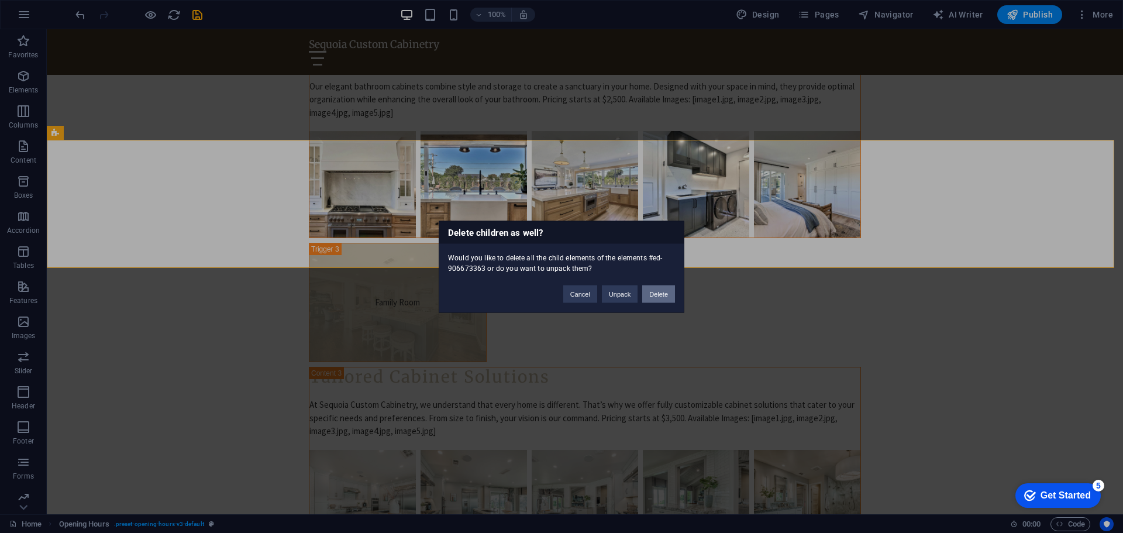
click at [652, 295] on button "Delete" at bounding box center [658, 294] width 33 height 18
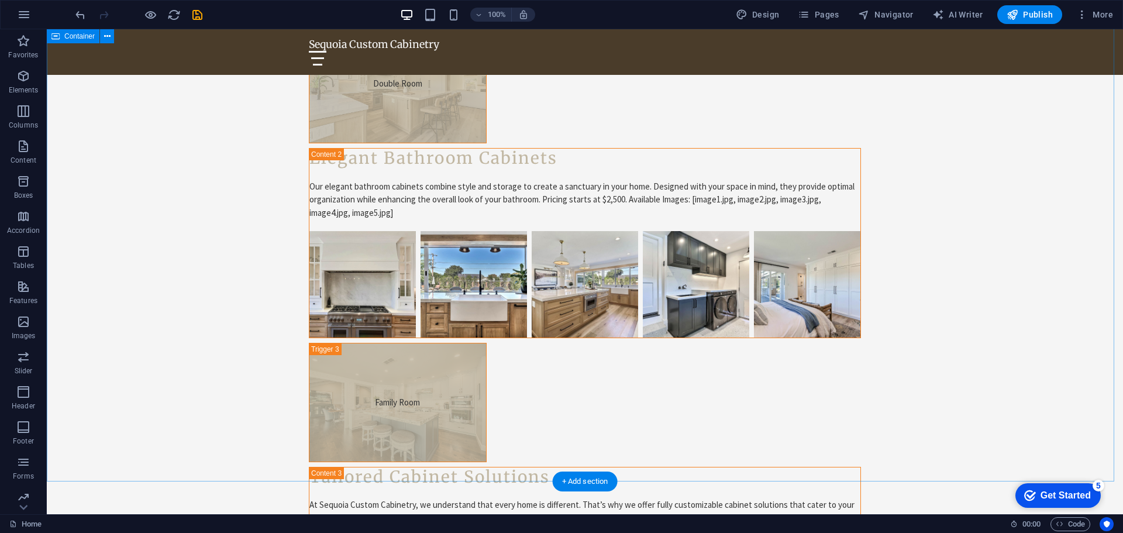
scroll to position [3761, 0]
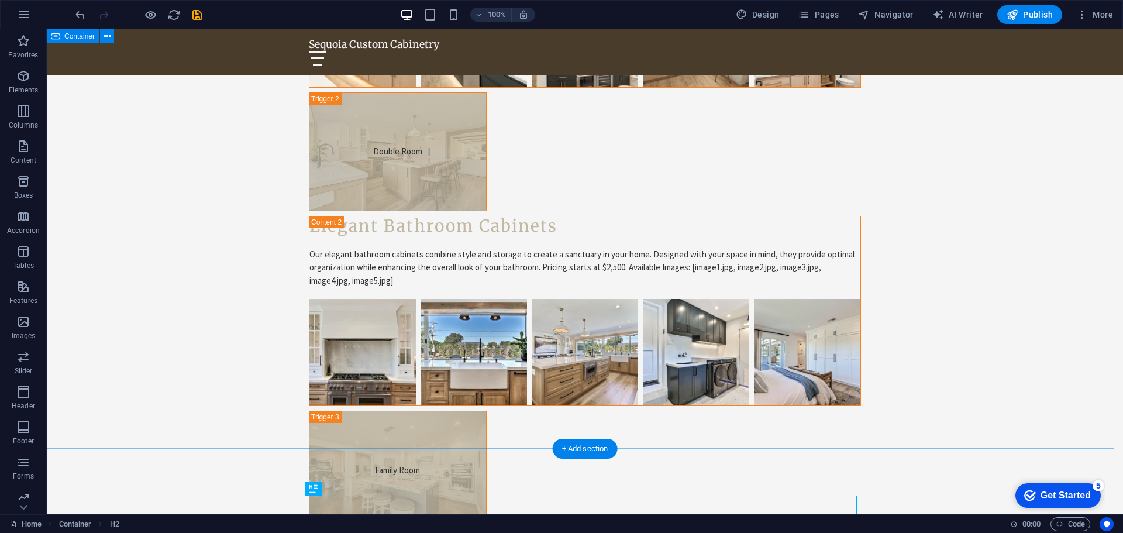
scroll to position [3624, 0]
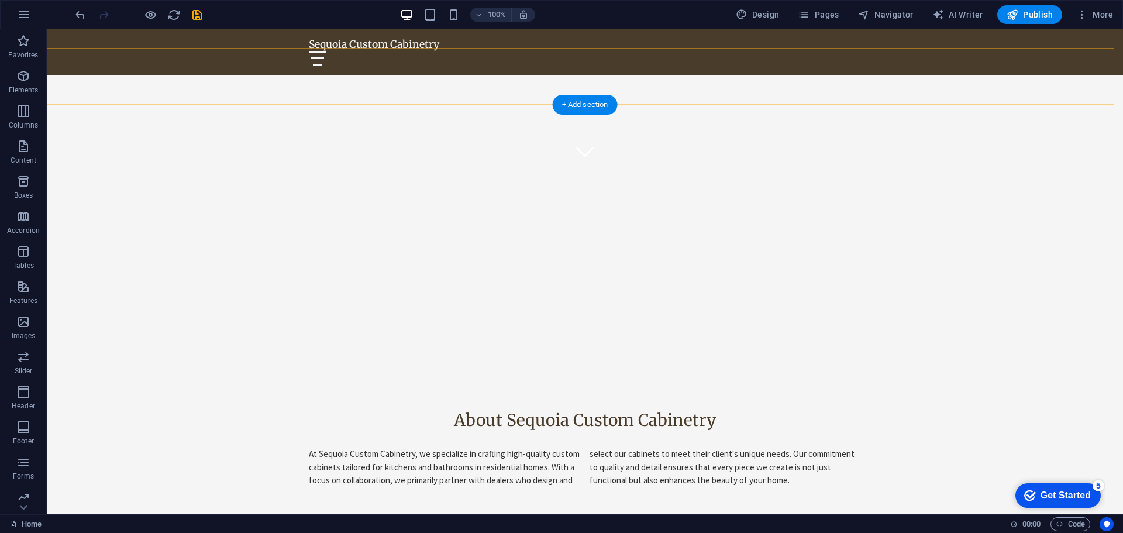
scroll to position [409, 0]
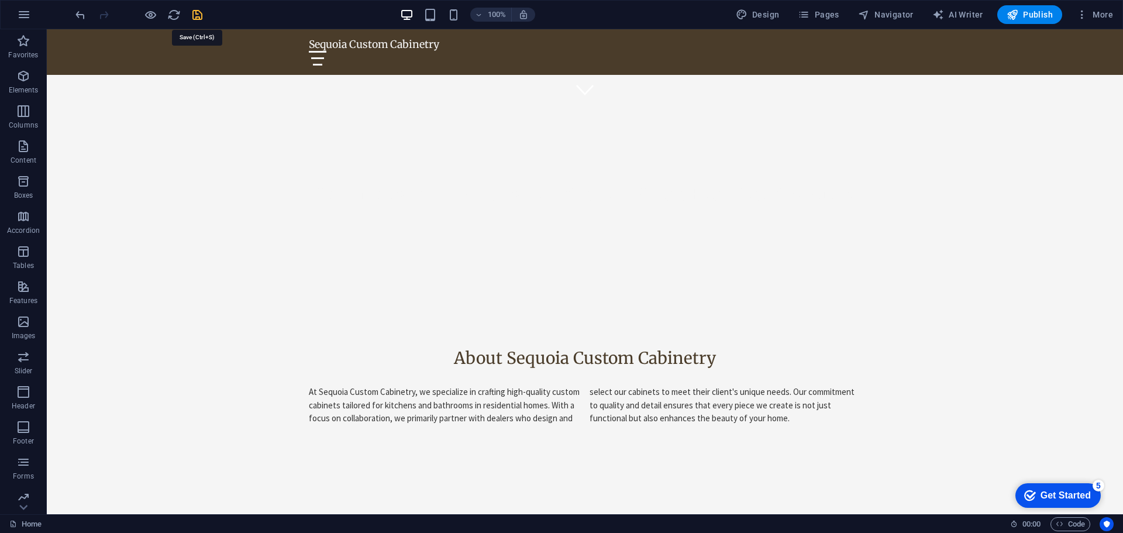
click at [198, 16] on icon "save" at bounding box center [197, 14] width 13 height 13
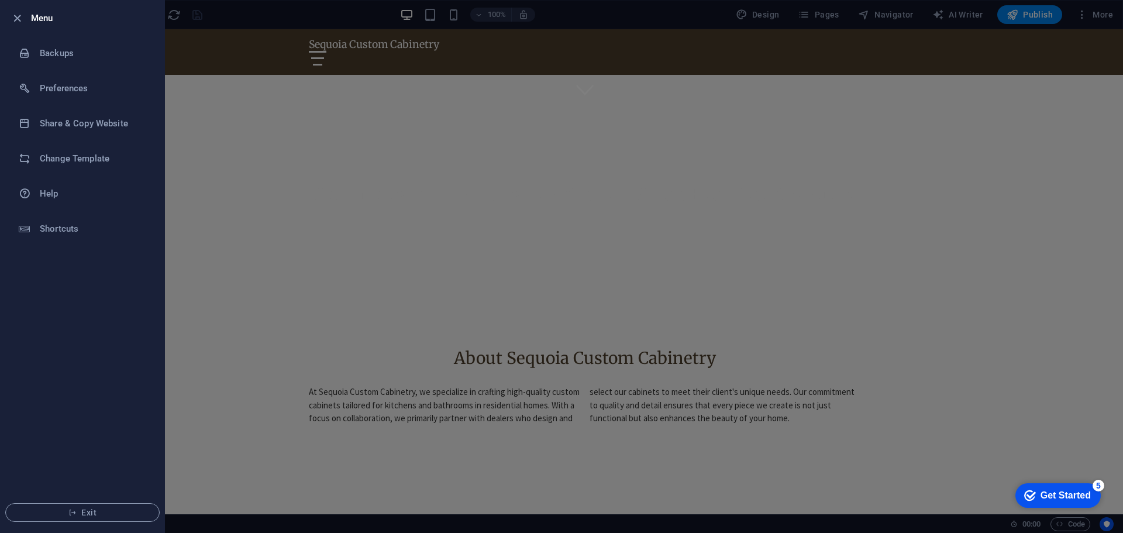
click at [30, 14] on div at bounding box center [20, 18] width 21 height 14
click at [192, 209] on div at bounding box center [561, 266] width 1123 height 533
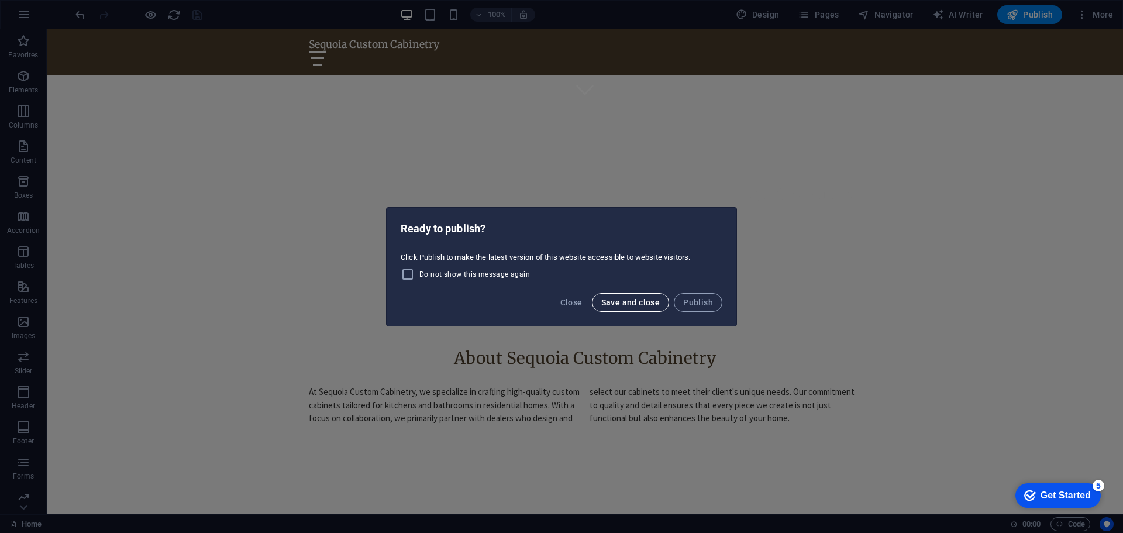
click at [628, 299] on span "Save and close" at bounding box center [630, 302] width 59 height 9
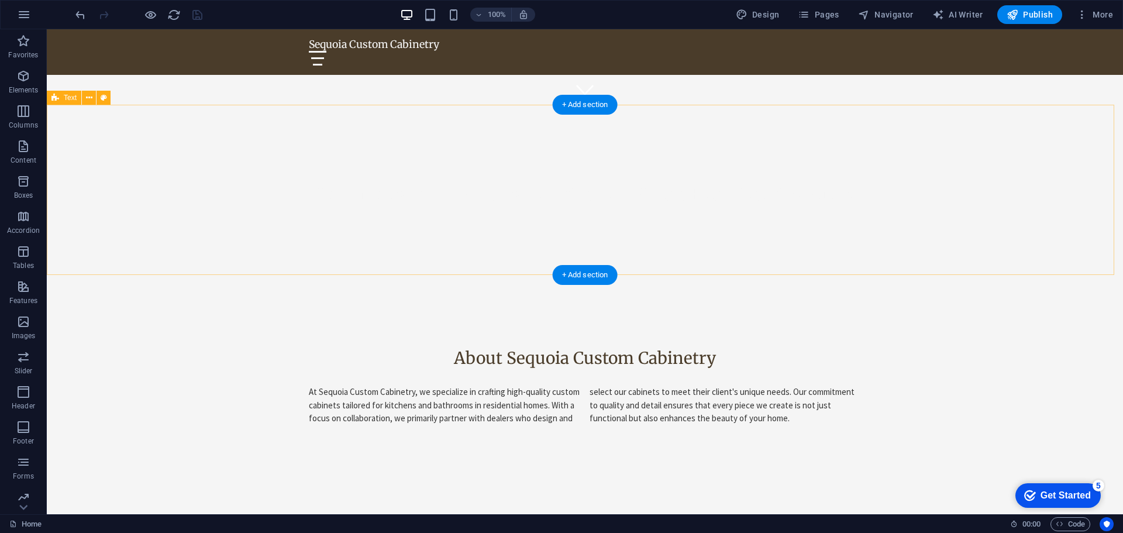
scroll to position [0, 0]
